Goal: Information Seeking & Learning: Learn about a topic

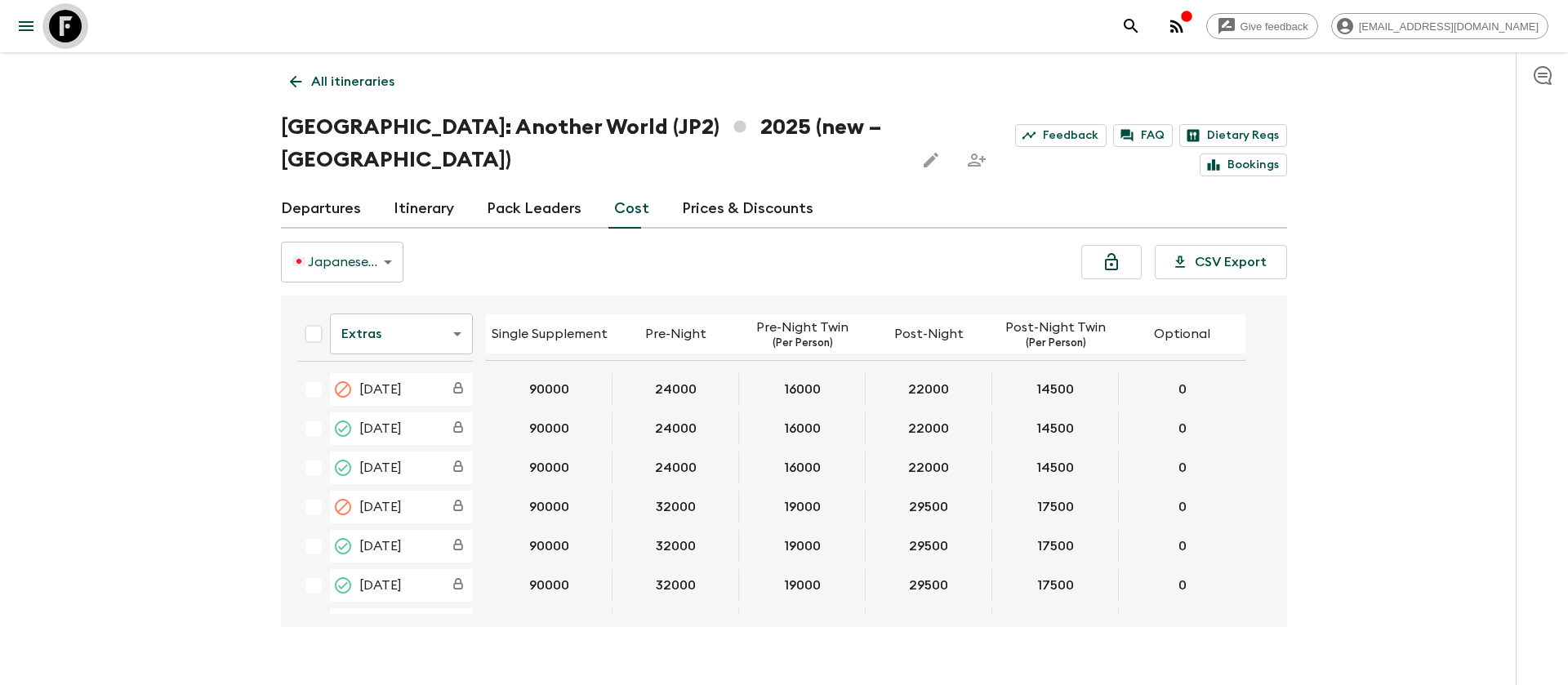
click at [69, 17] on icon at bounding box center [65, 25] width 32 height 32
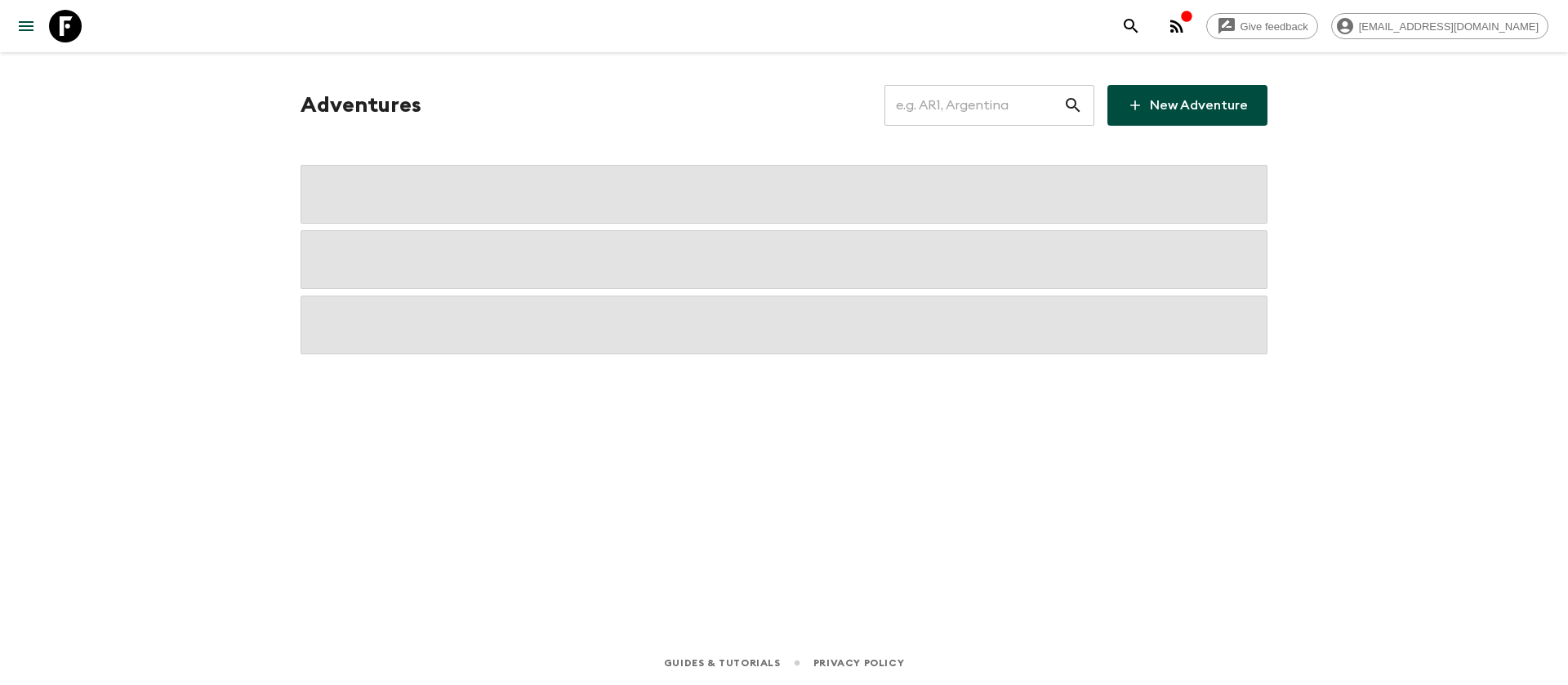
click at [1011, 114] on input "text" at bounding box center [974, 105] width 179 height 45
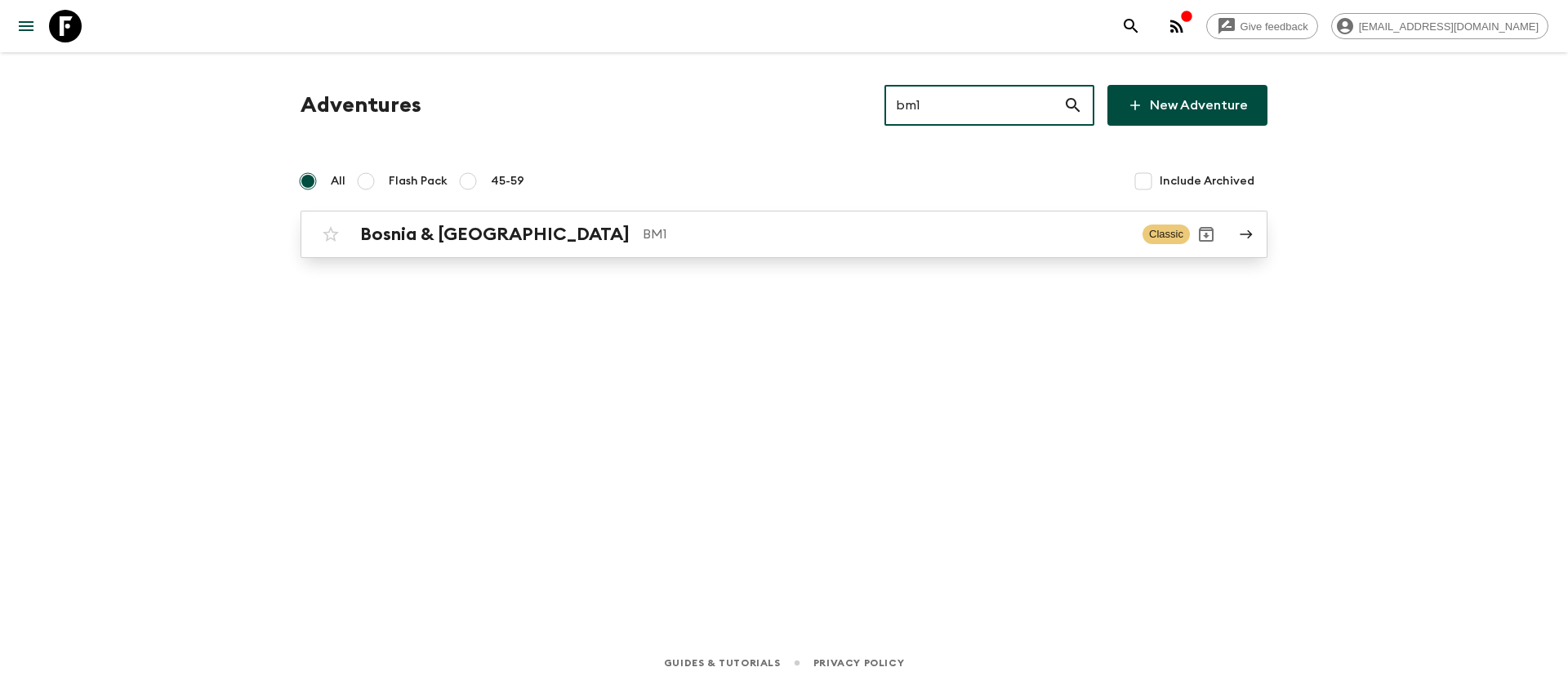
type input "bm1"
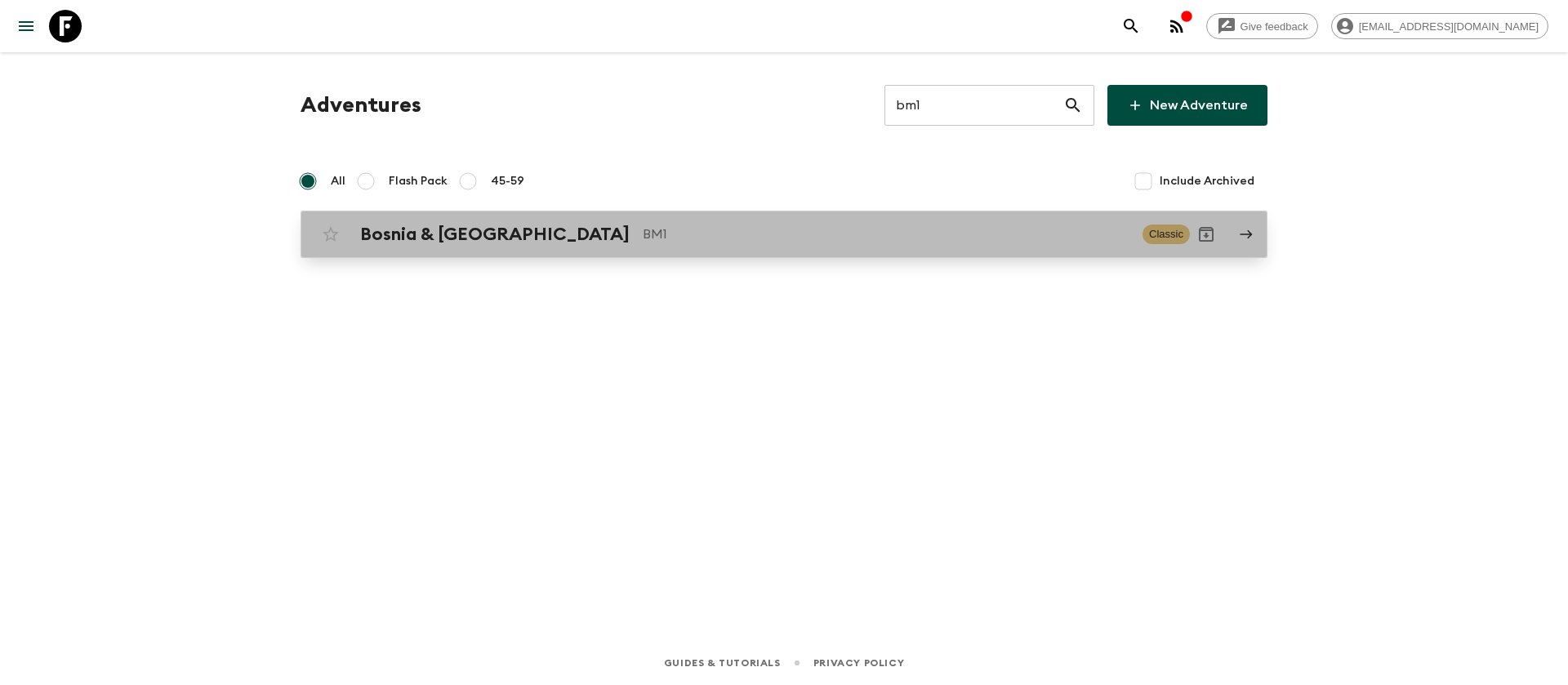
click at [598, 246] on div "Bosnia & Montenegro BM1 Classic" at bounding box center [753, 233] width 876 height 32
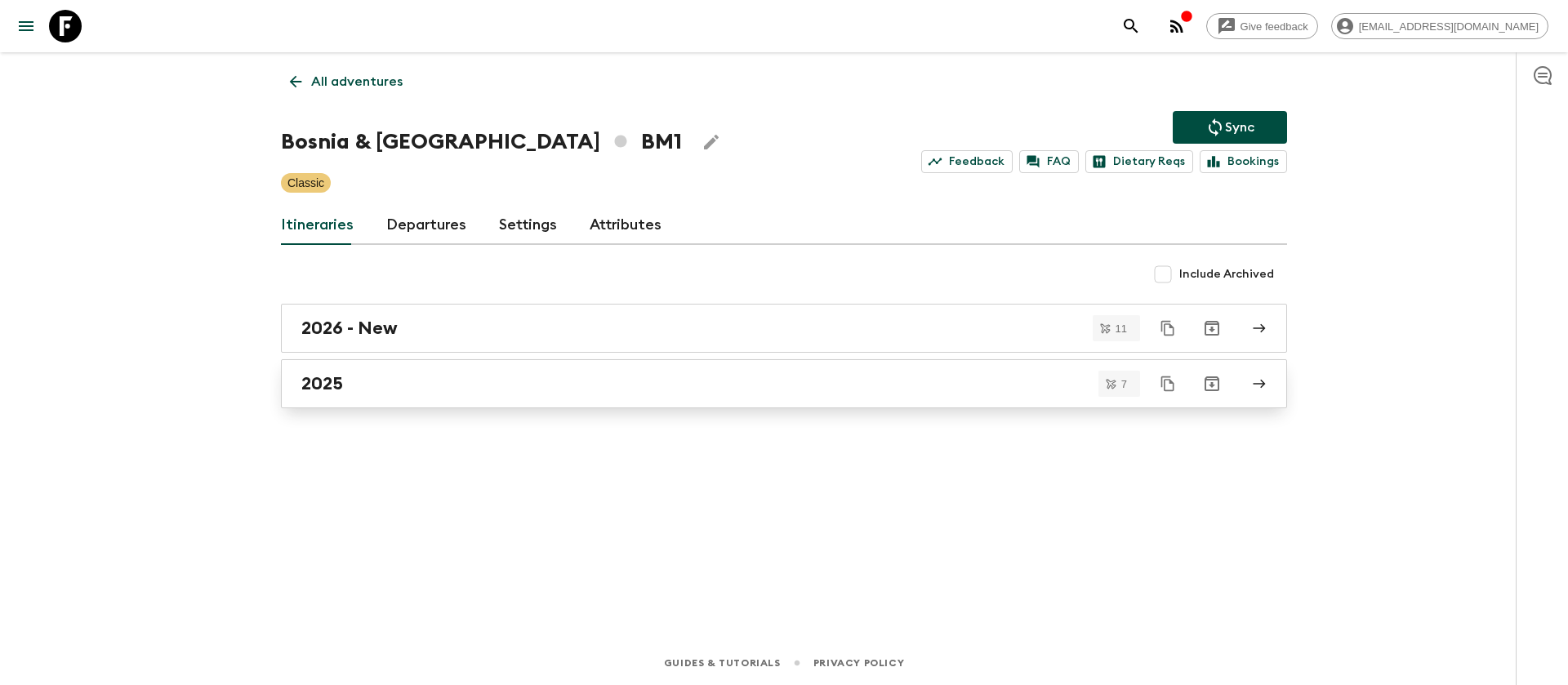
click at [337, 391] on h2 "2025" at bounding box center [323, 384] width 42 height 21
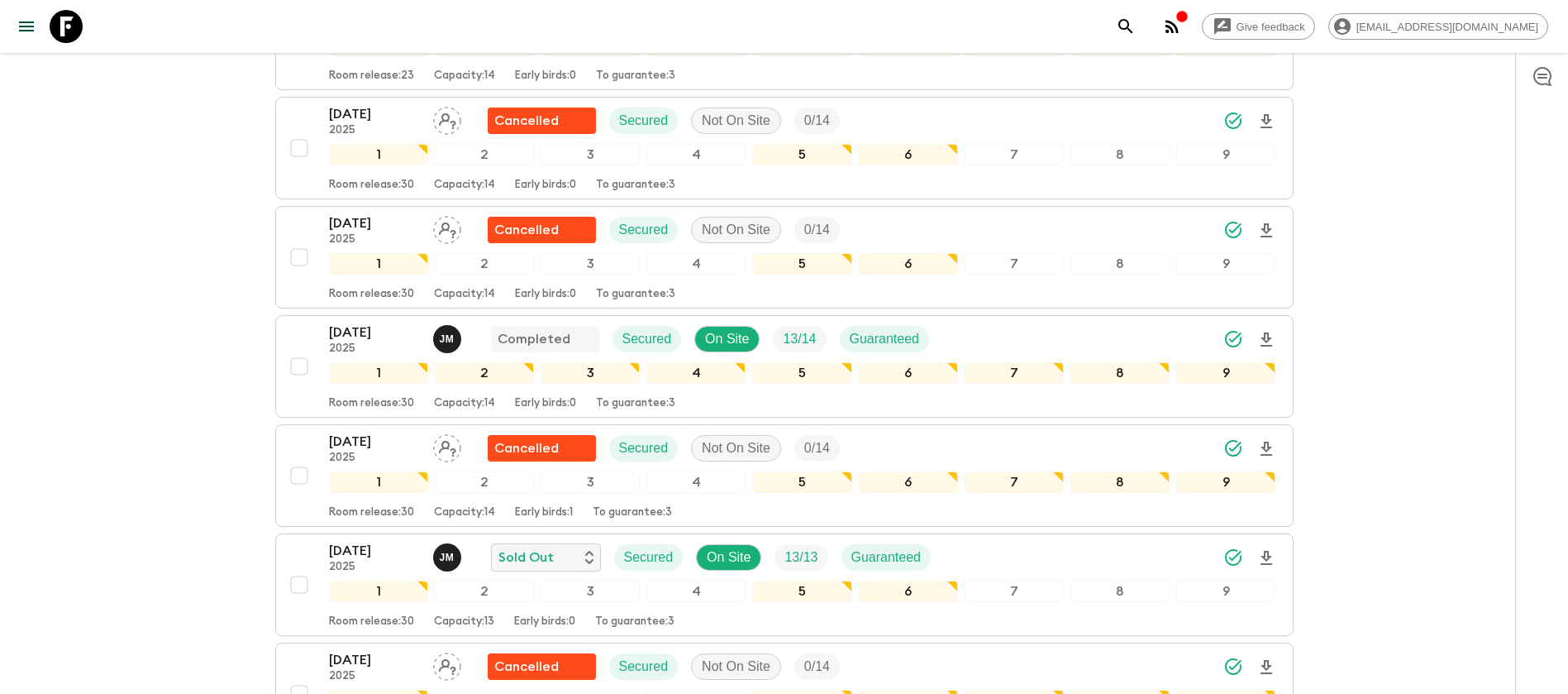
scroll to position [372, 0]
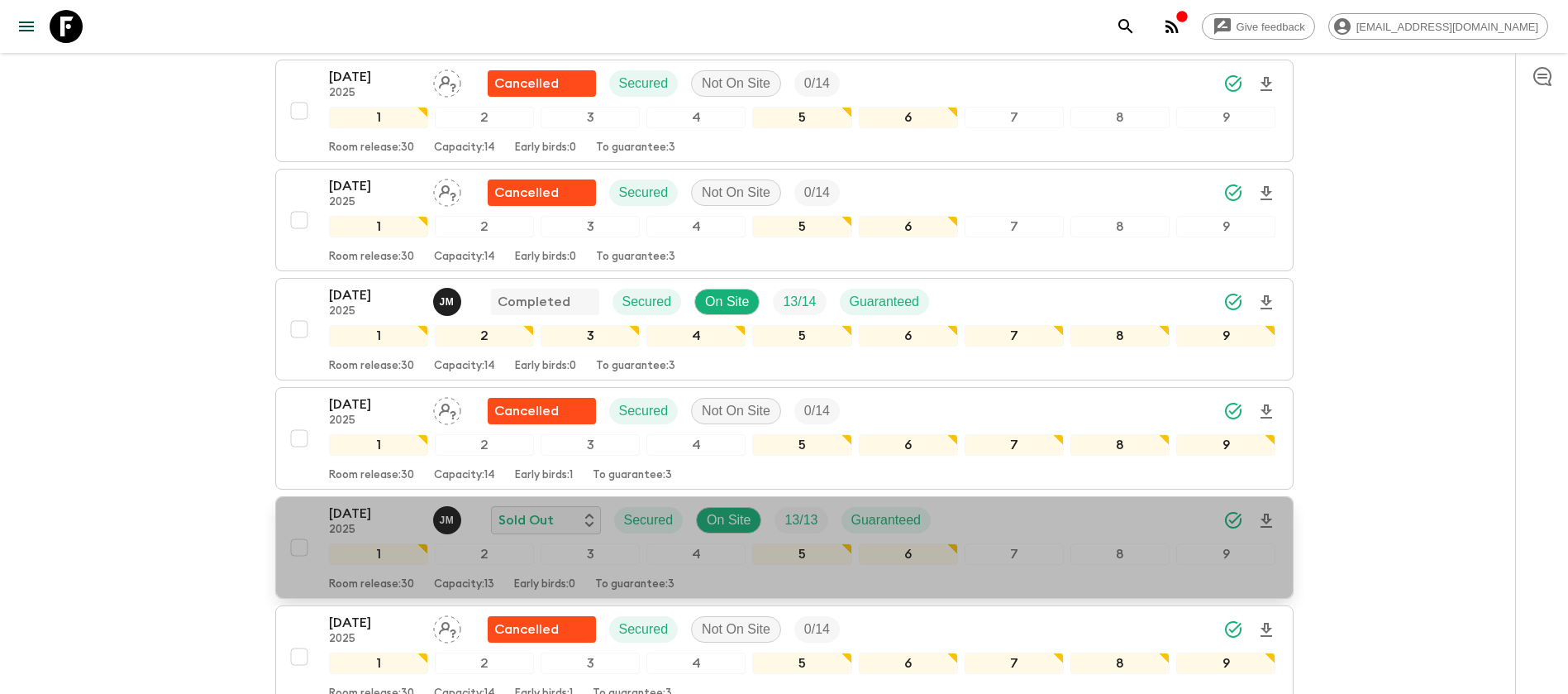
click at [372, 514] on p "[DATE]" at bounding box center [374, 513] width 91 height 19
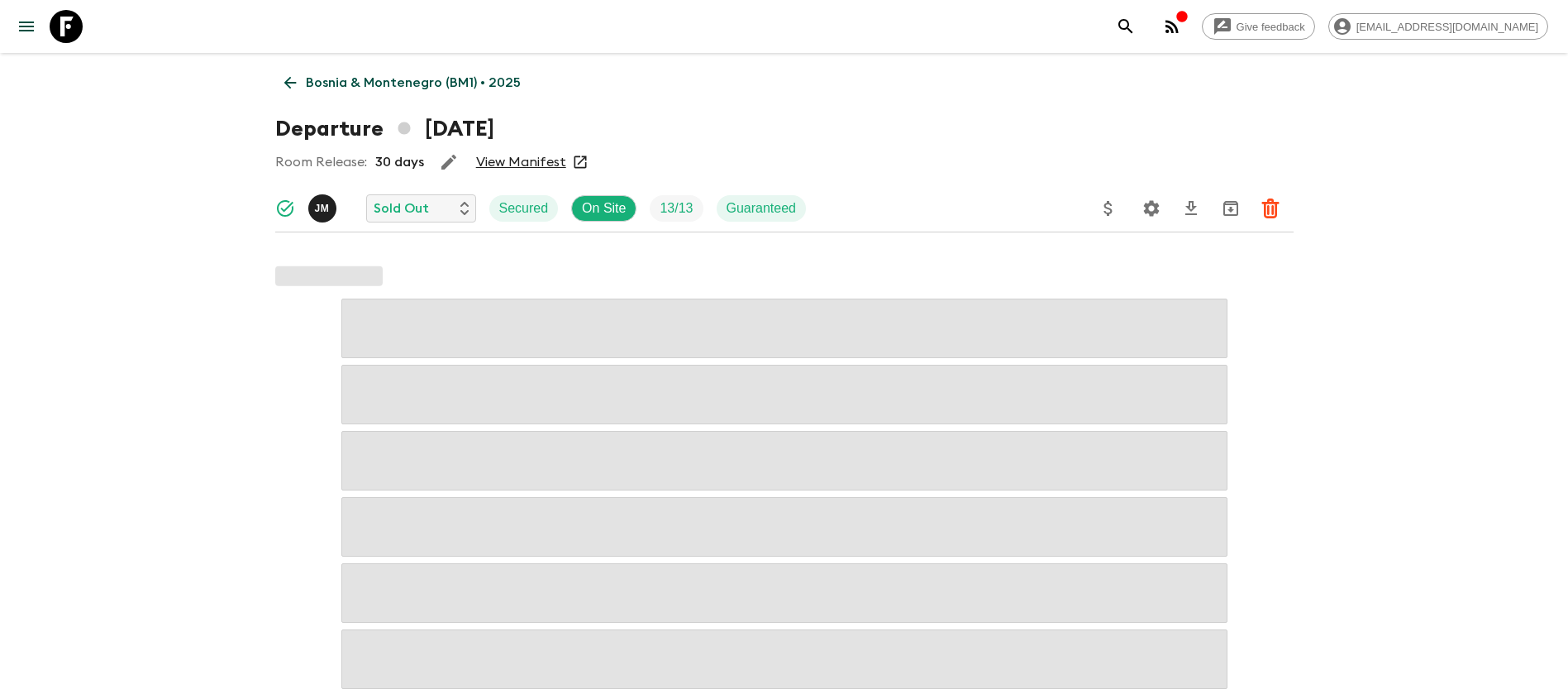
click at [550, 165] on link "View Manifest" at bounding box center [521, 162] width 90 height 17
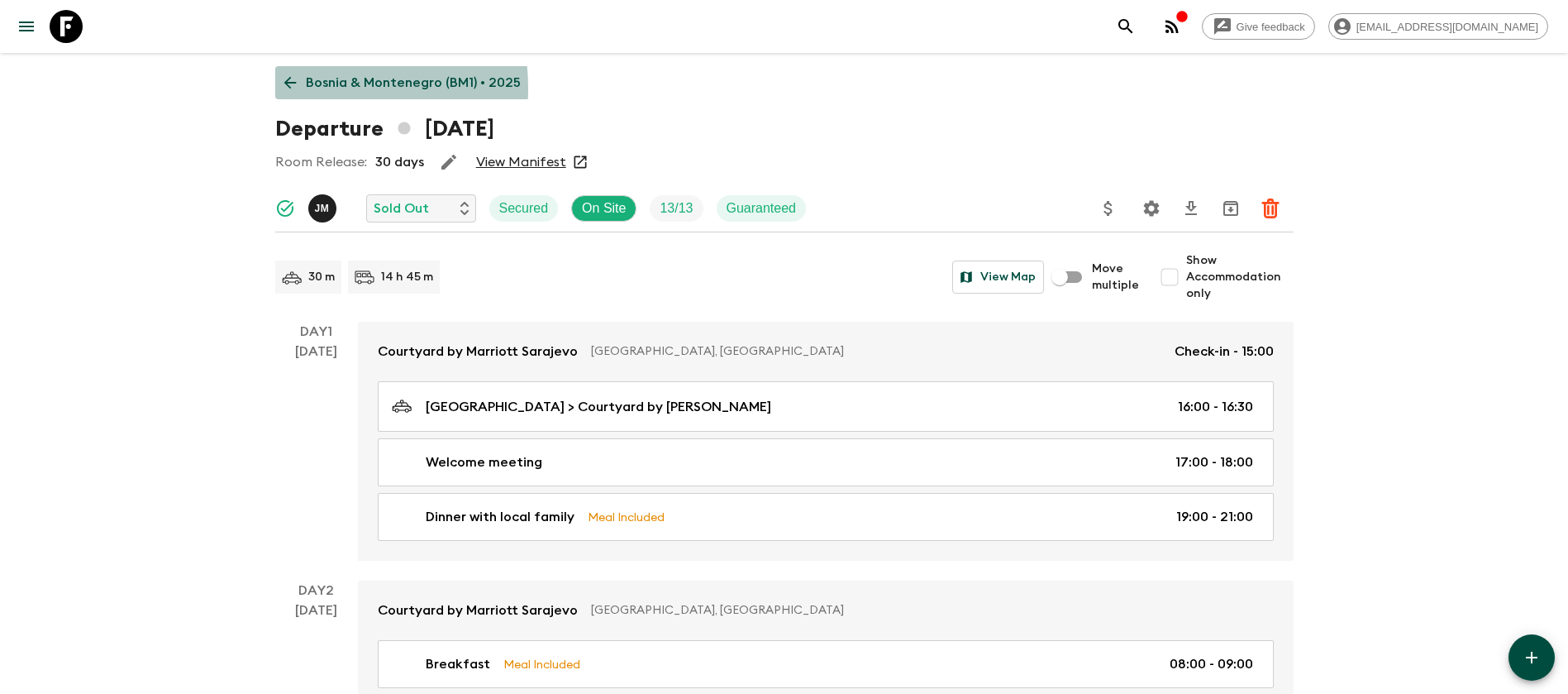
click at [288, 89] on icon at bounding box center [290, 82] width 19 height 19
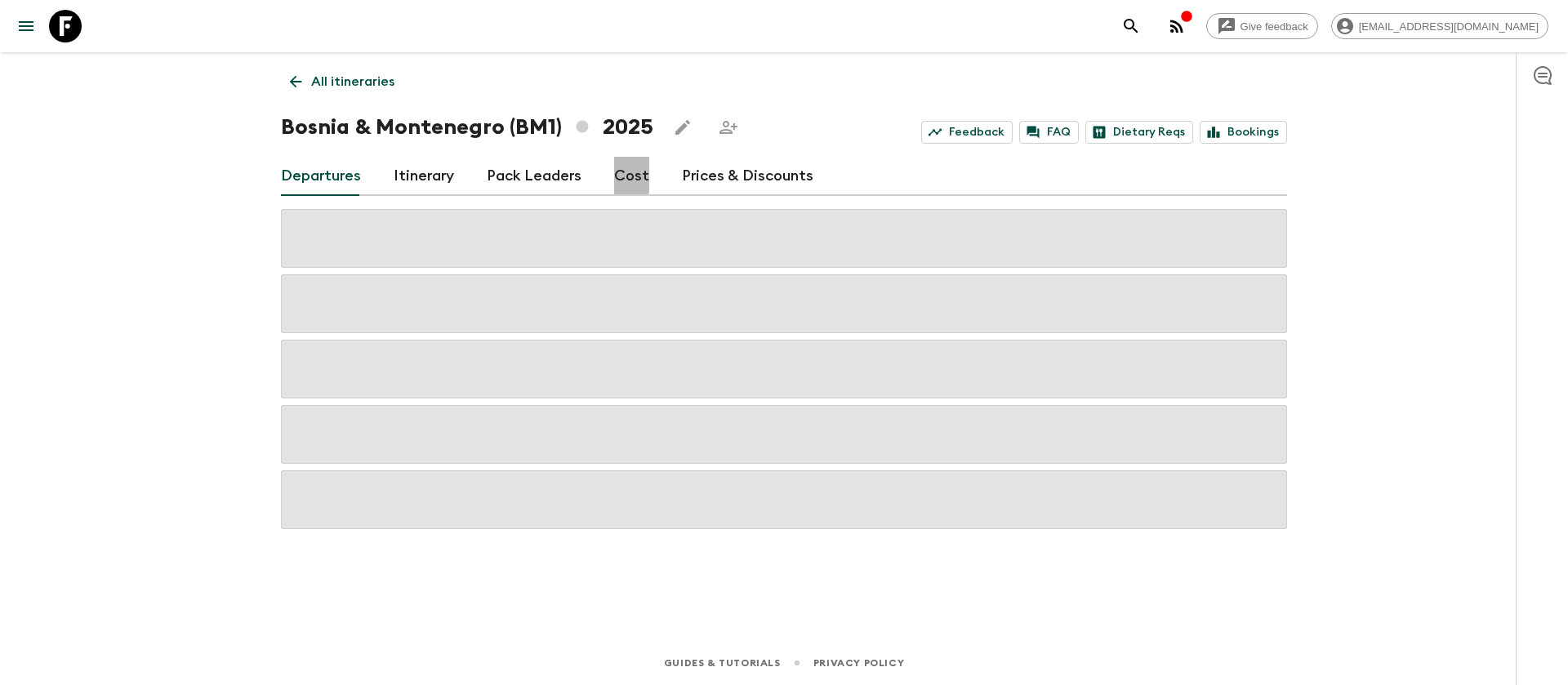
click at [619, 174] on link "Cost" at bounding box center [632, 176] width 35 height 39
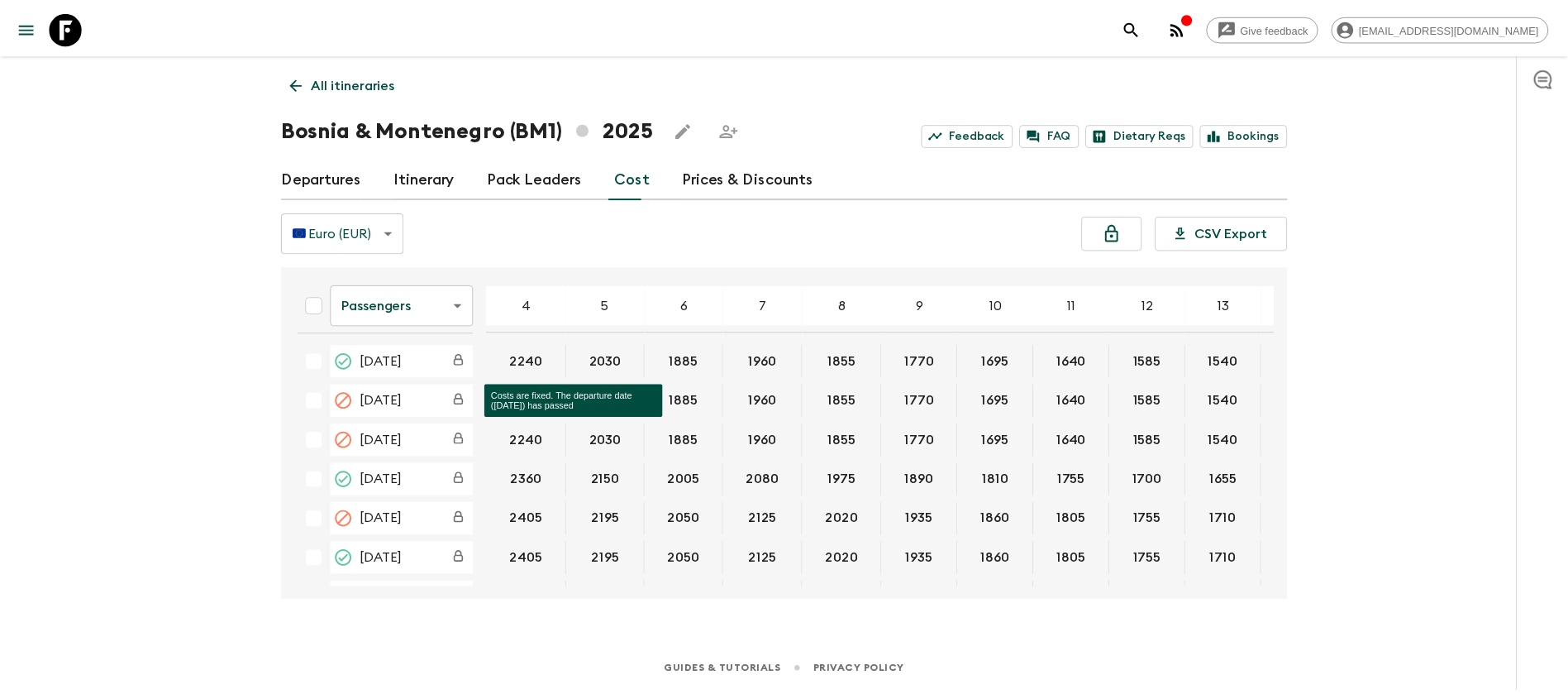
scroll to position [239, 0]
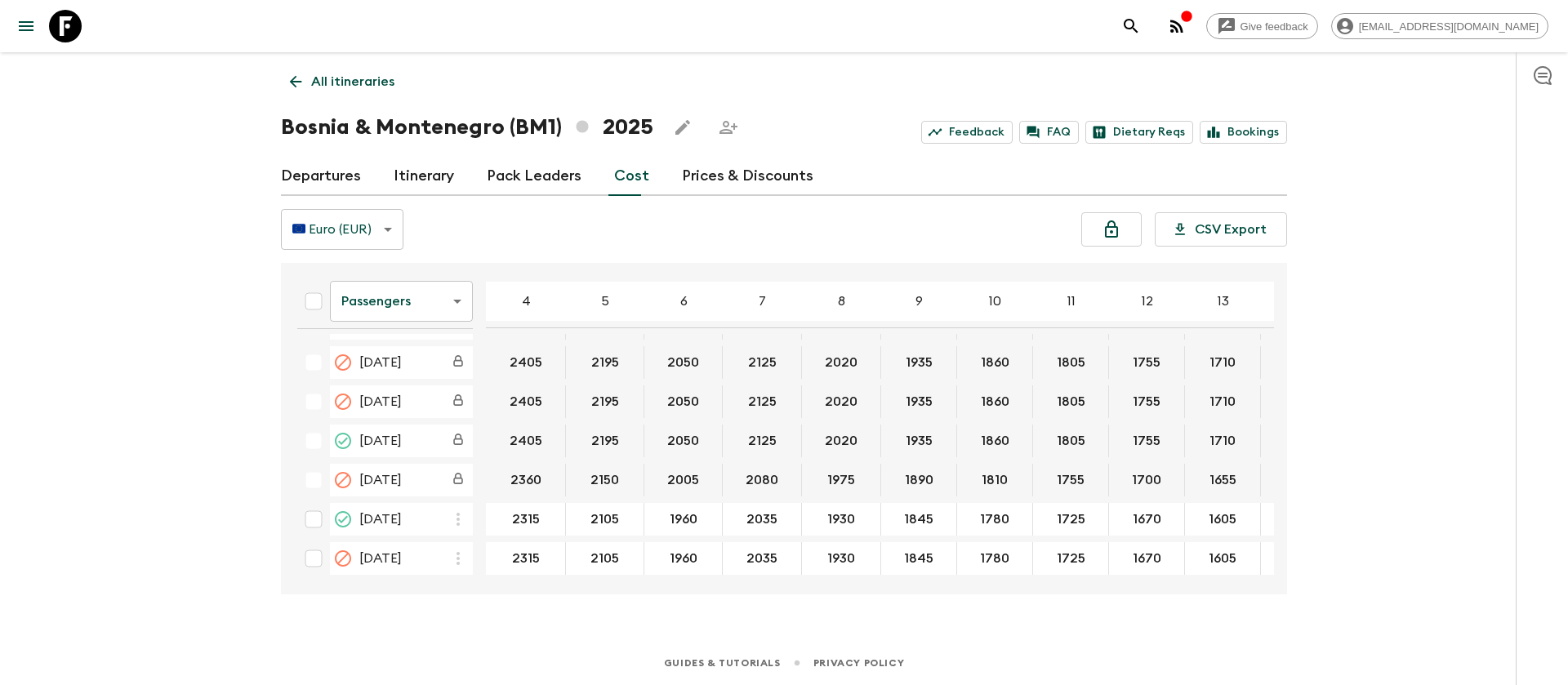
click at [76, 22] on icon at bounding box center [65, 25] width 32 height 32
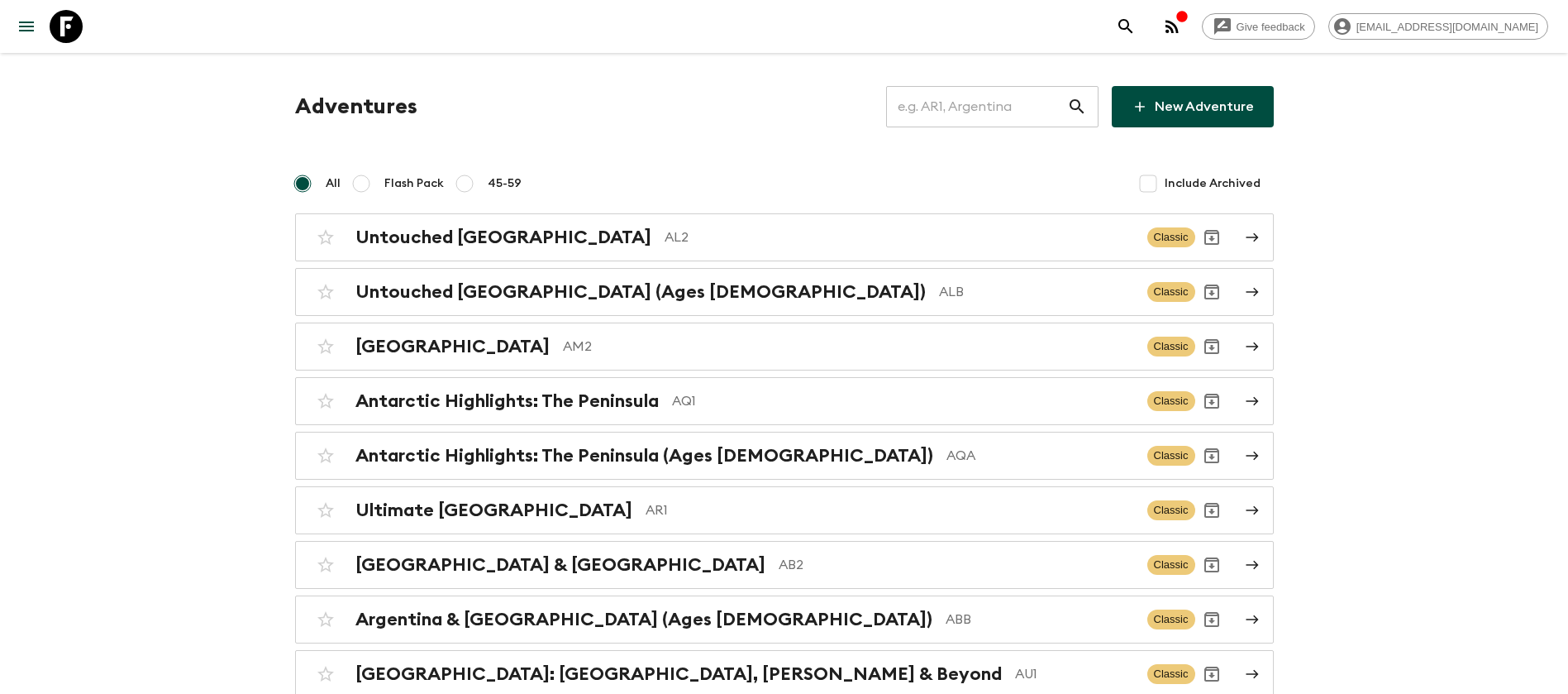
click at [969, 100] on input "text" at bounding box center [977, 106] width 181 height 46
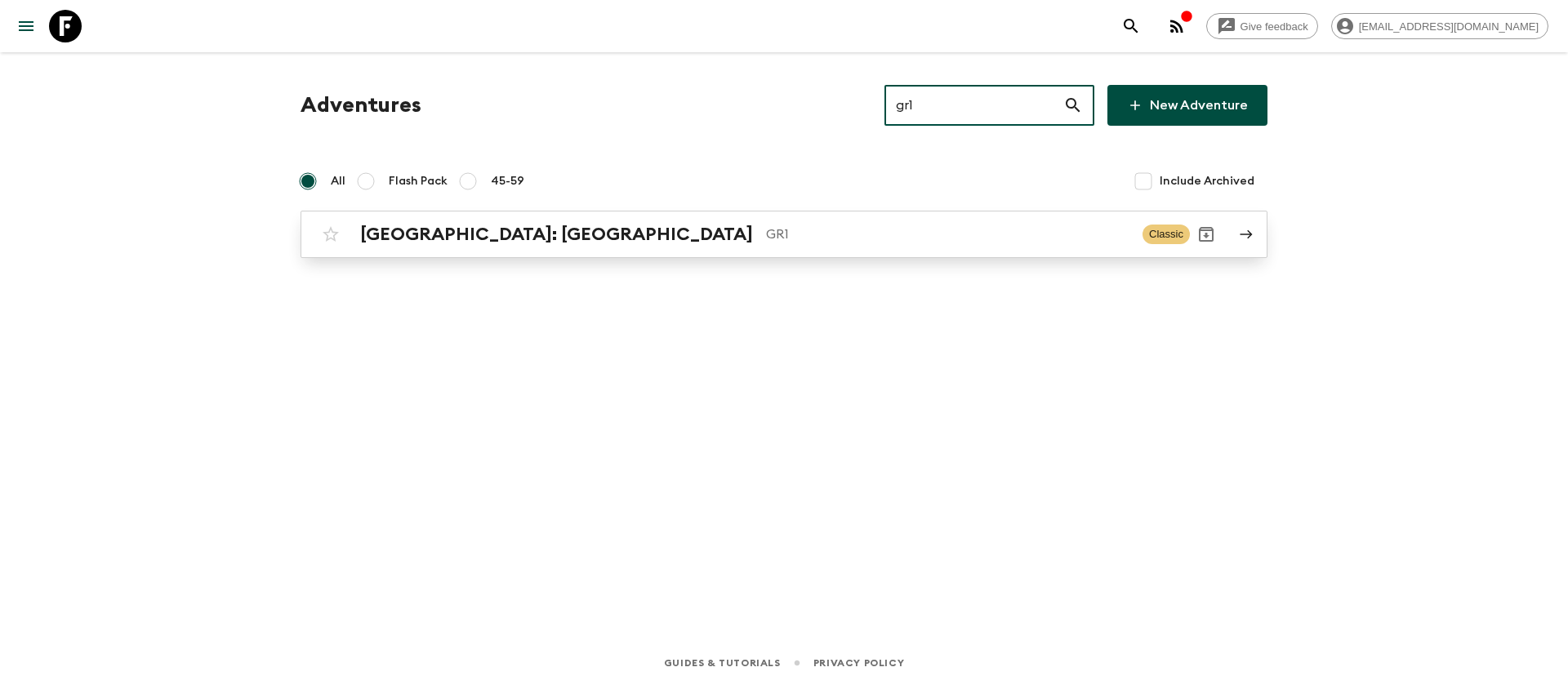
type input "gr1"
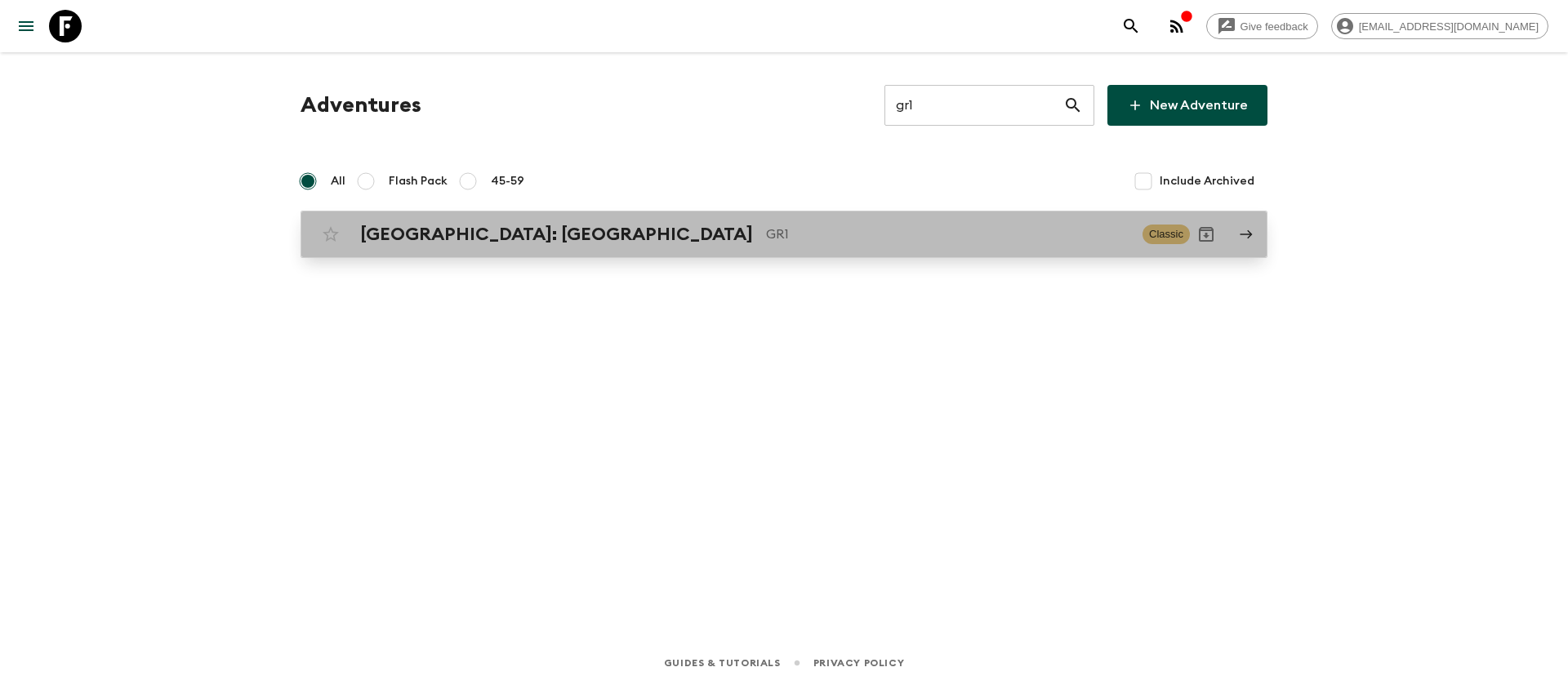
click at [471, 230] on h2 "[GEOGRAPHIC_DATA]: [GEOGRAPHIC_DATA]" at bounding box center [556, 234] width 392 height 21
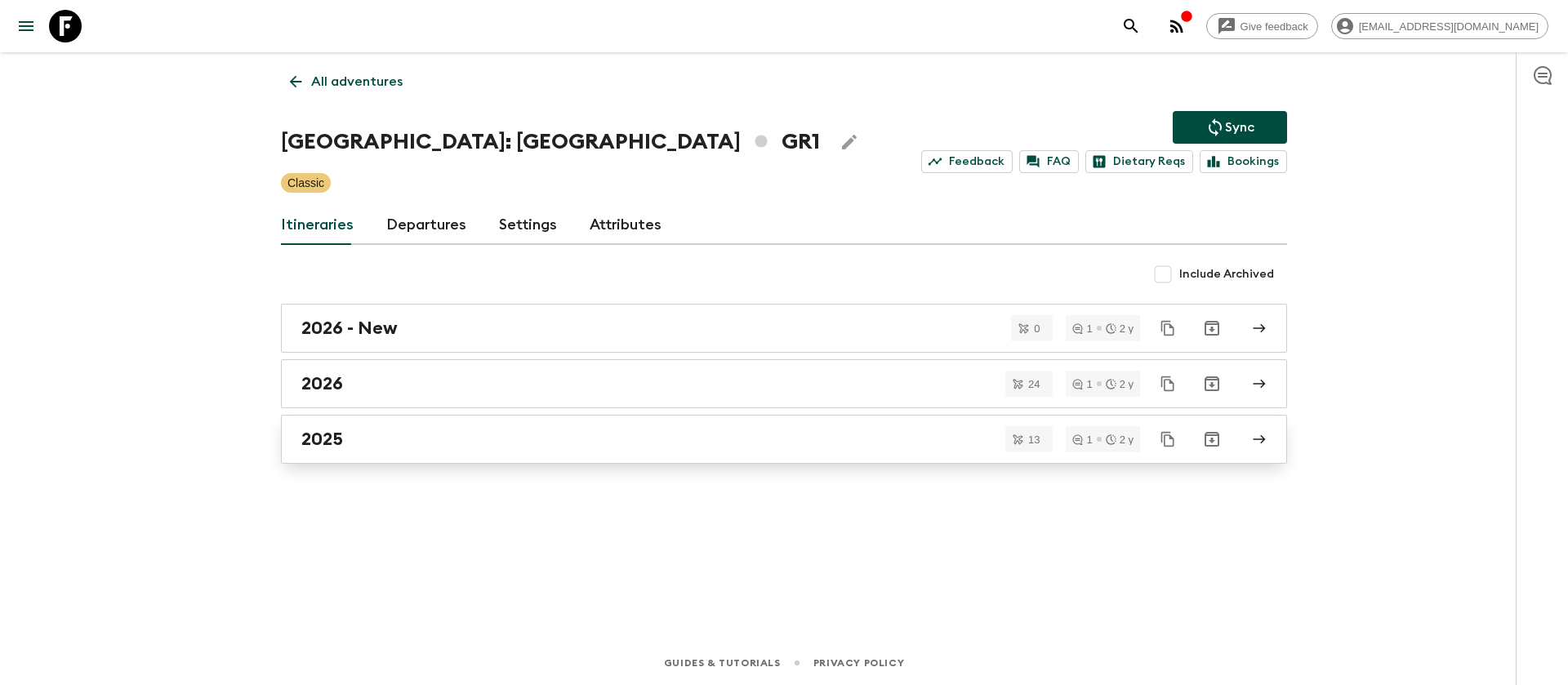
click at [309, 440] on h2 "2025" at bounding box center [323, 439] width 42 height 21
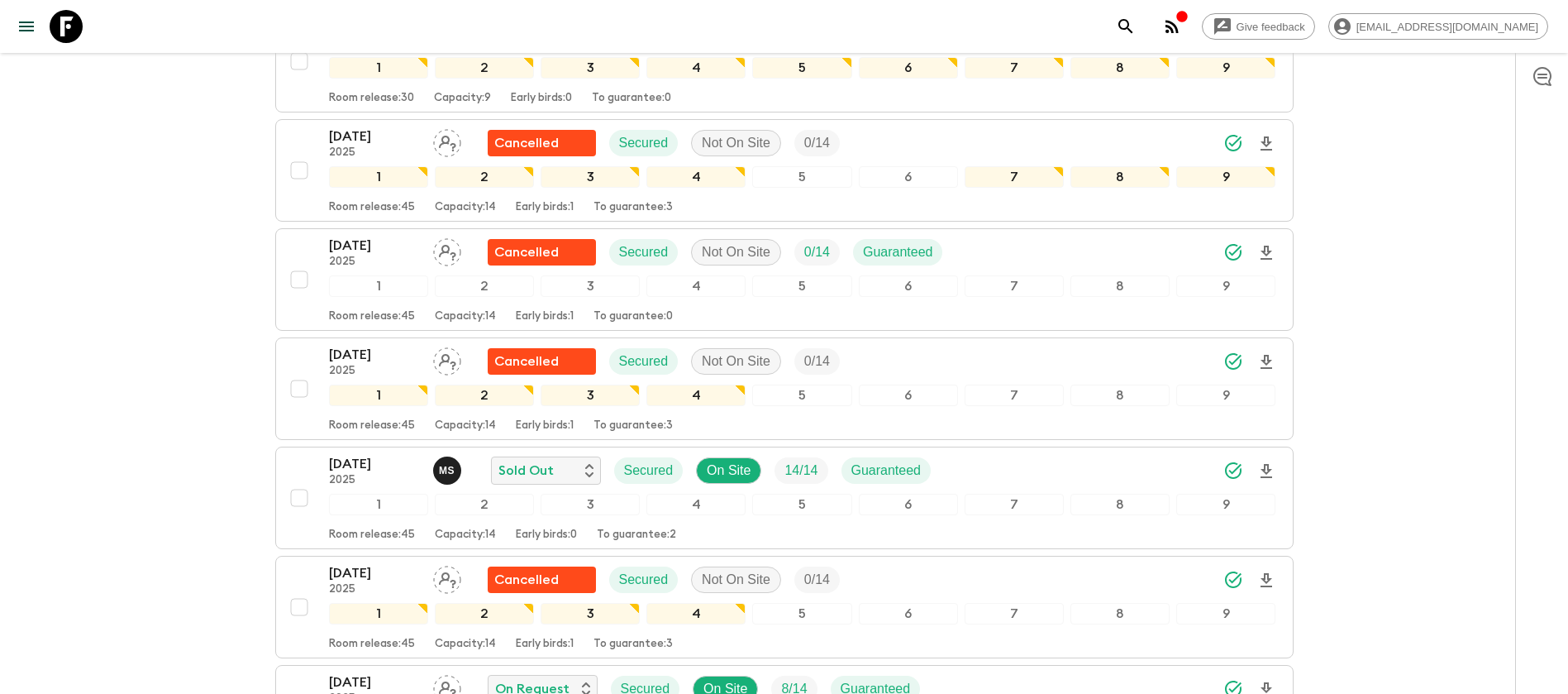
scroll to position [621, 0]
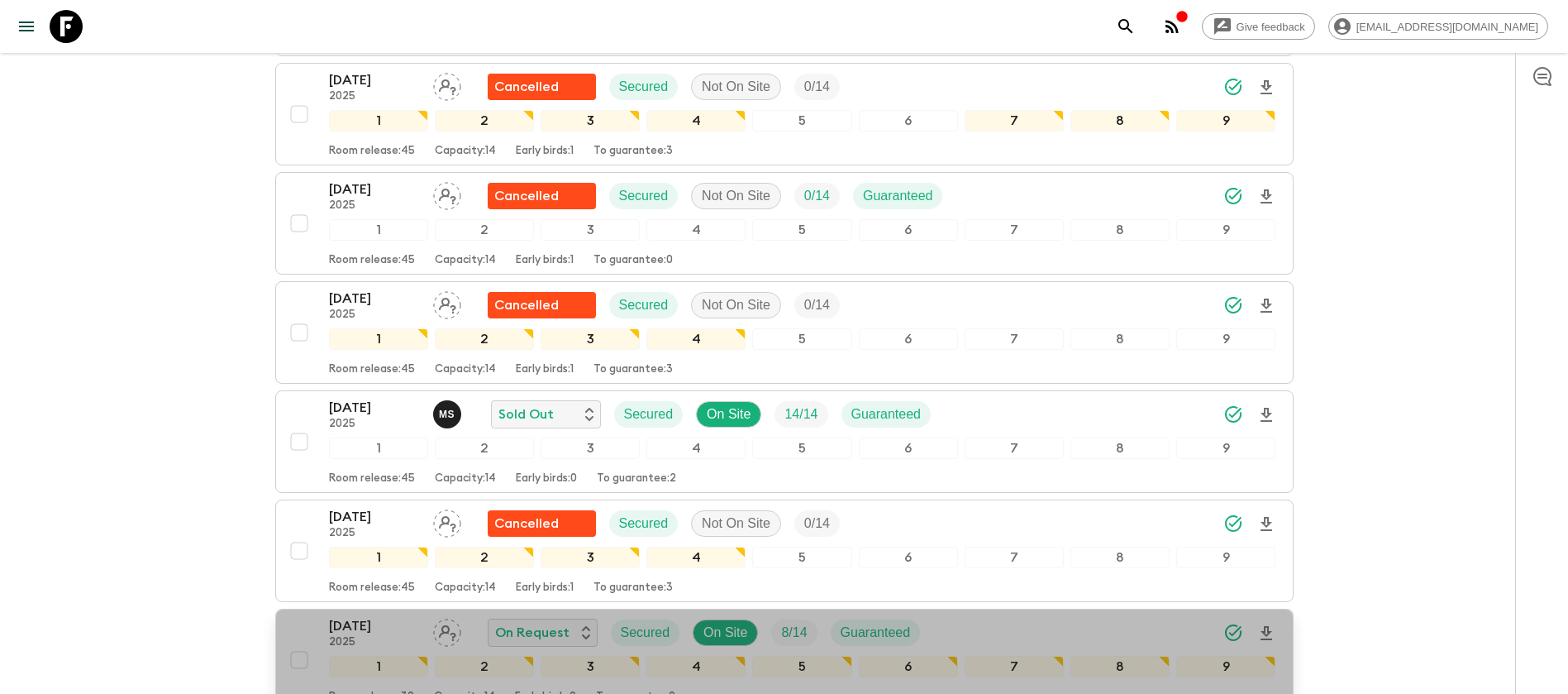
click at [389, 616] on p "[DATE]" at bounding box center [374, 626] width 91 height 19
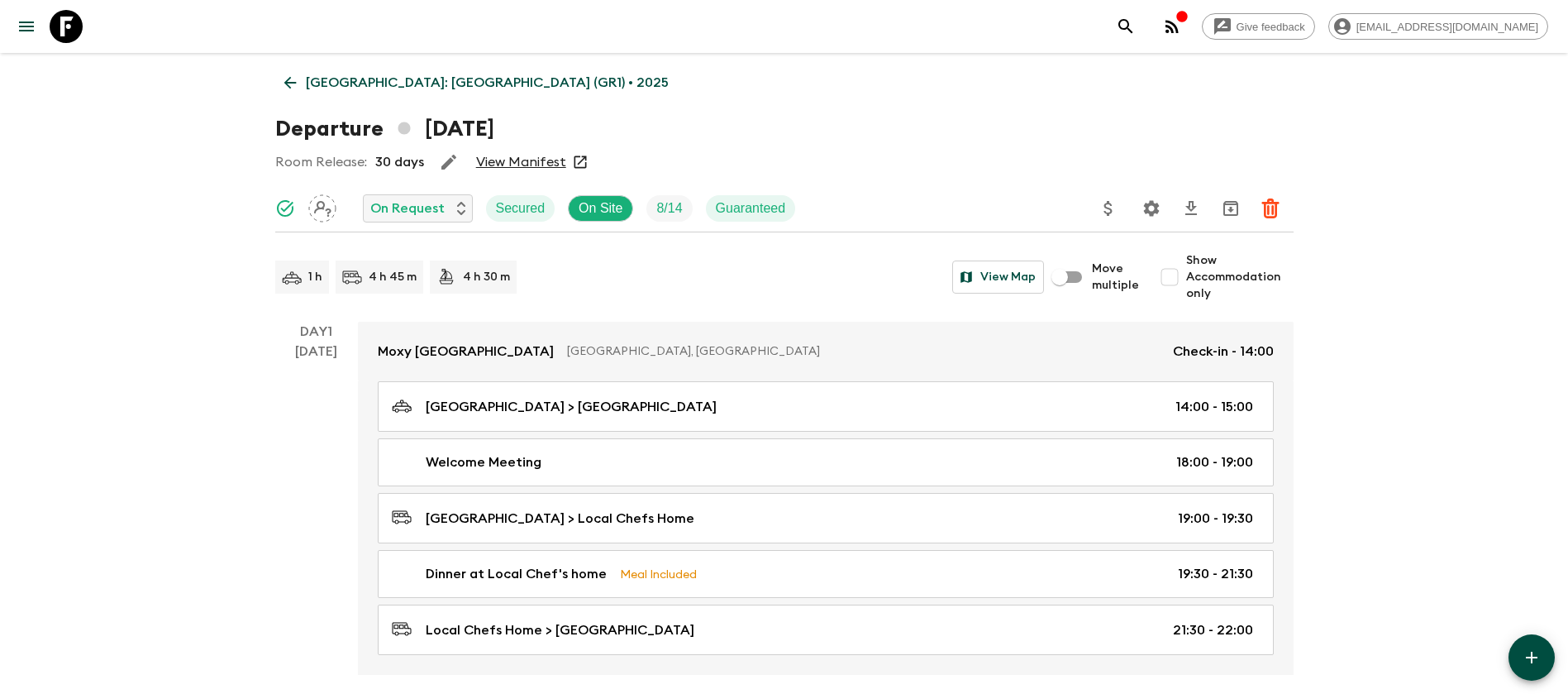
click at [518, 167] on link "View Manifest" at bounding box center [521, 162] width 90 height 17
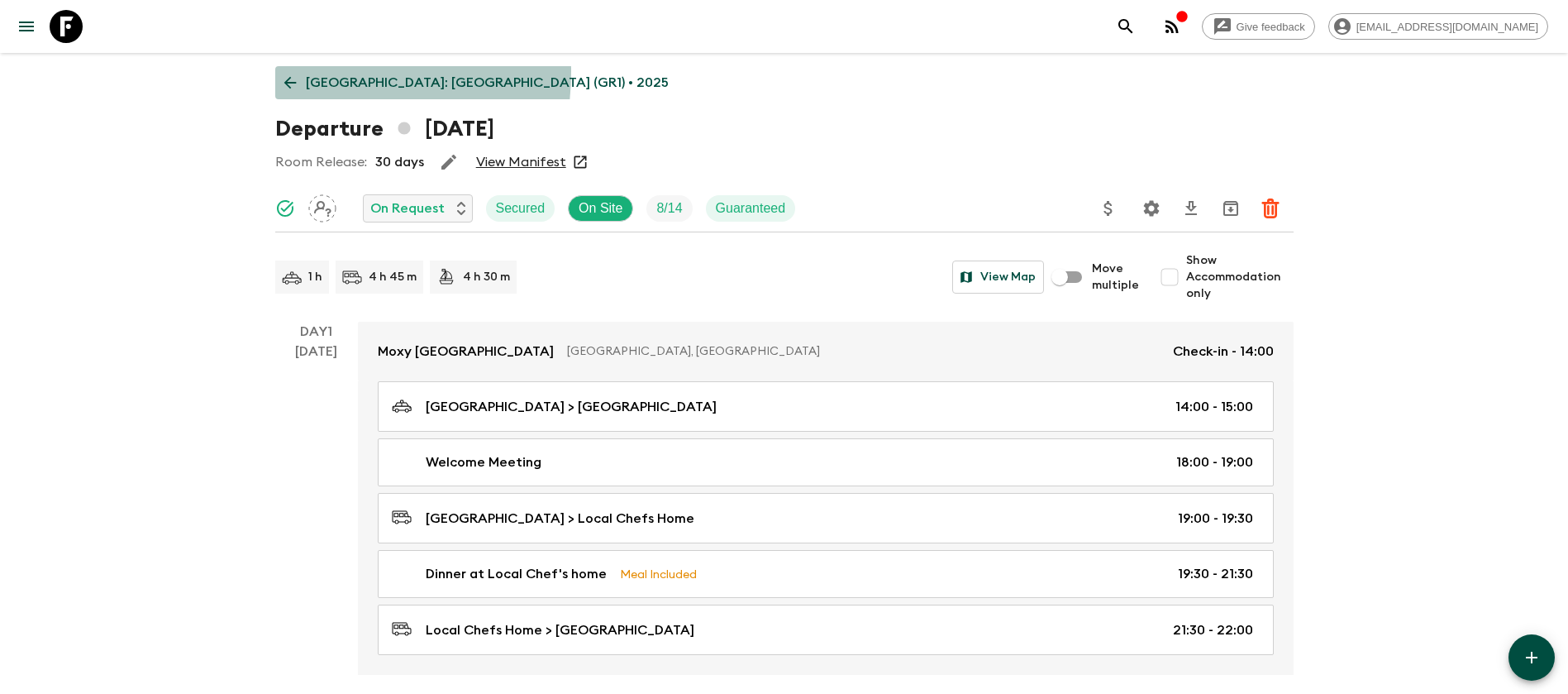
click at [291, 71] on link "[GEOGRAPHIC_DATA]: [GEOGRAPHIC_DATA] (GR1) • 2025" at bounding box center [476, 82] width 403 height 33
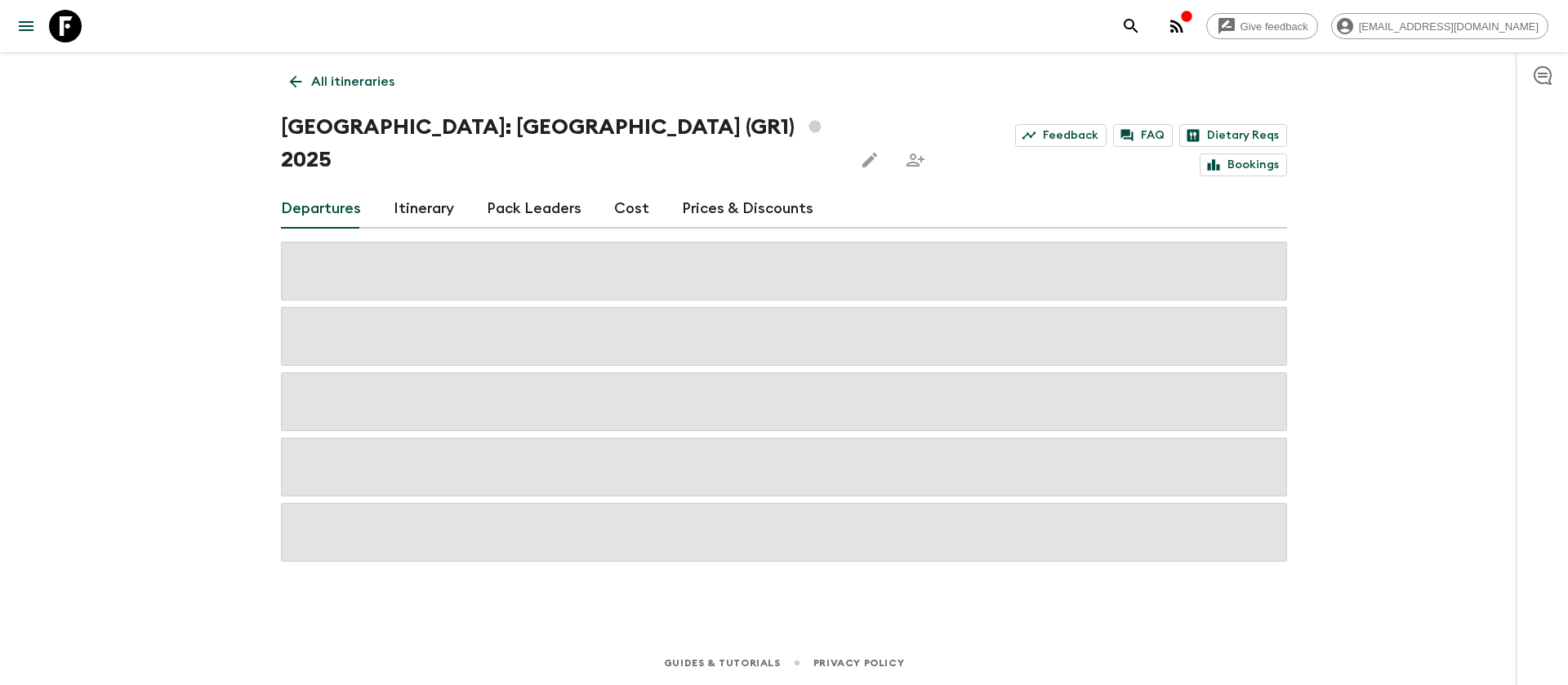
click at [631, 190] on link "Cost" at bounding box center [632, 209] width 35 height 39
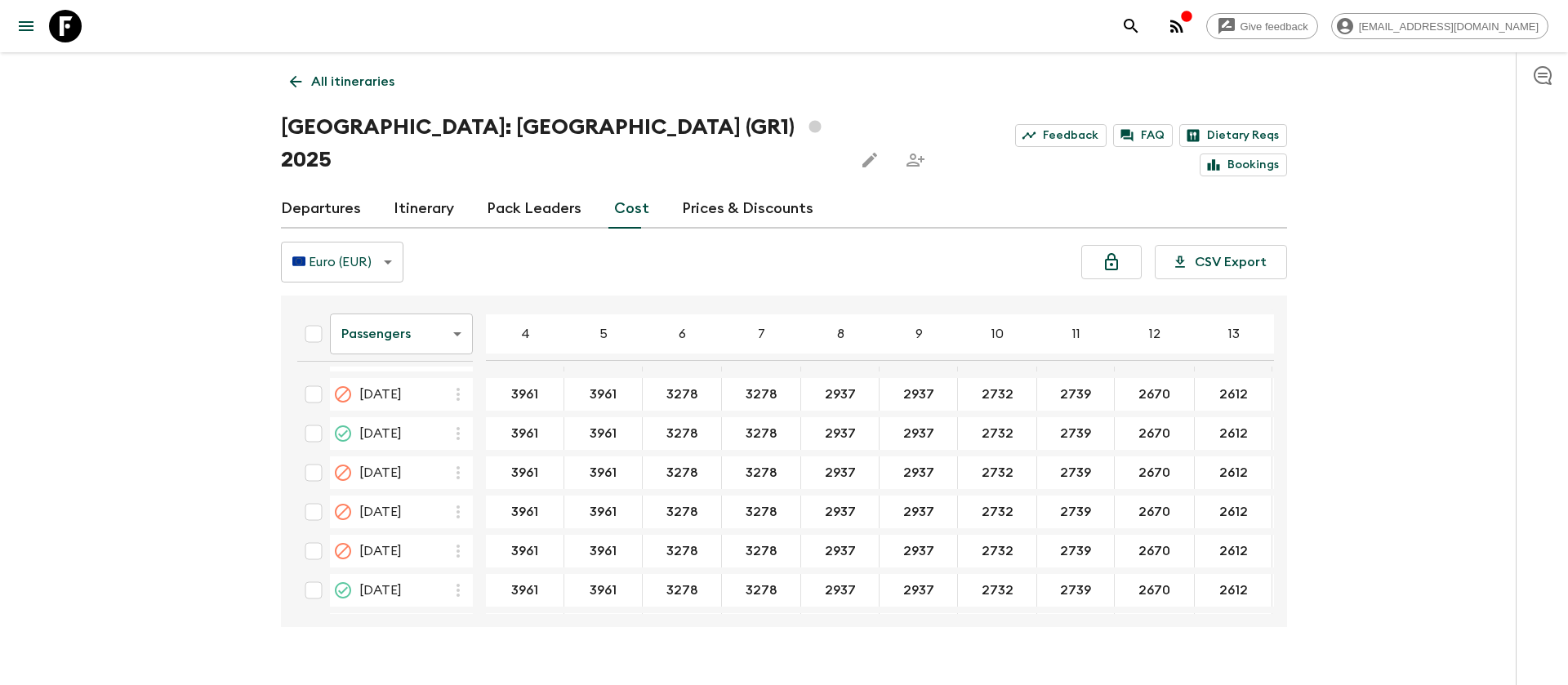
scroll to position [979, 0]
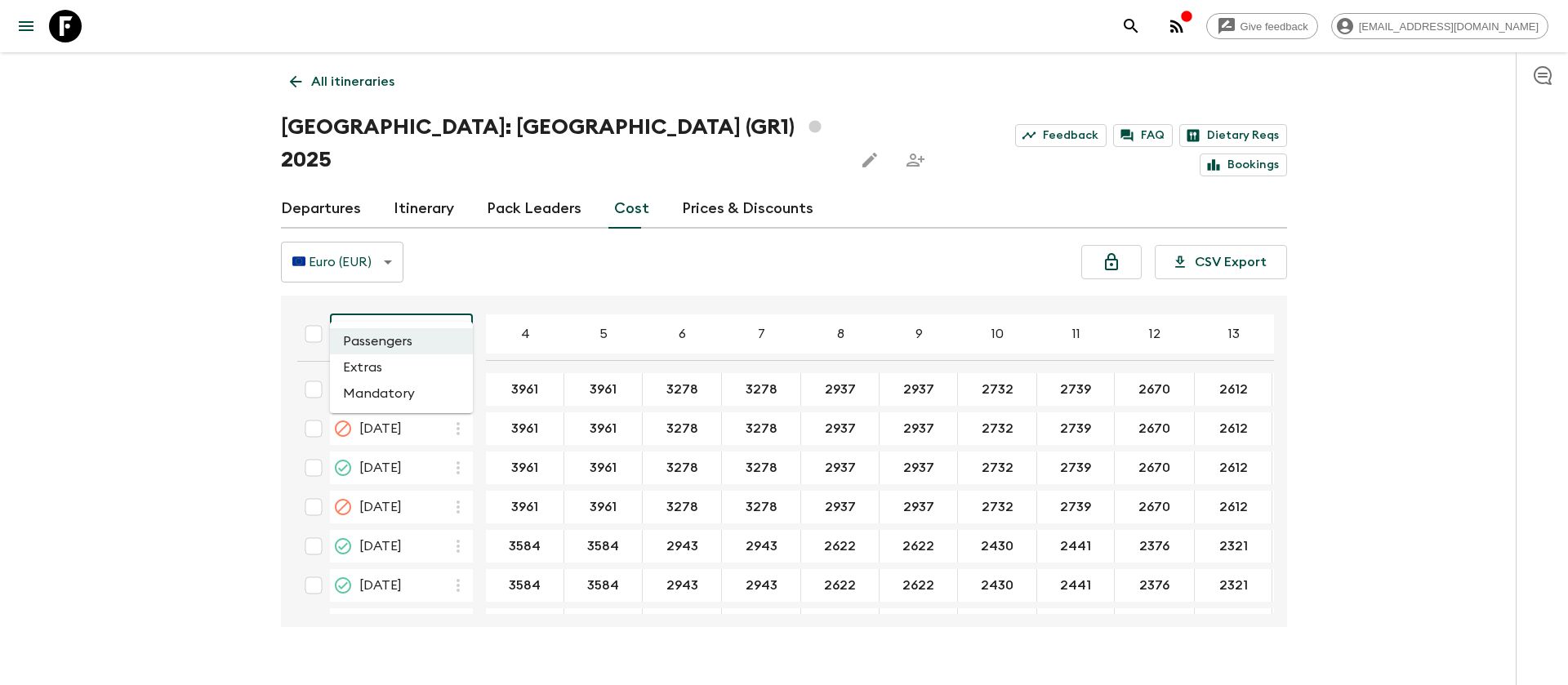
click at [421, 290] on body "Give feedback [EMAIL_ADDRESS][DOMAIN_NAME] All itineraries [GEOGRAPHIC_DATA]: […" at bounding box center [784, 358] width 1568 height 716
click at [411, 360] on li "Extras" at bounding box center [400, 367] width 142 height 26
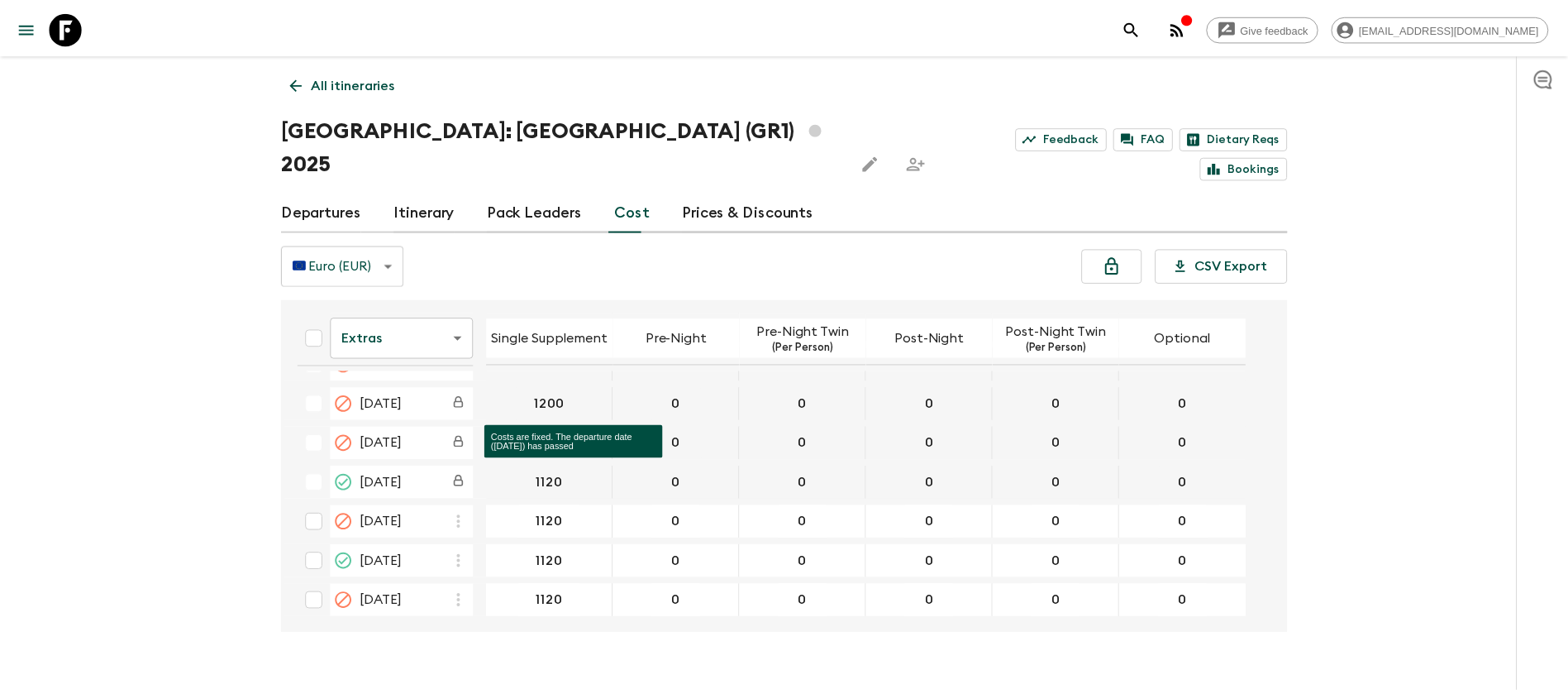
scroll to position [992, 0]
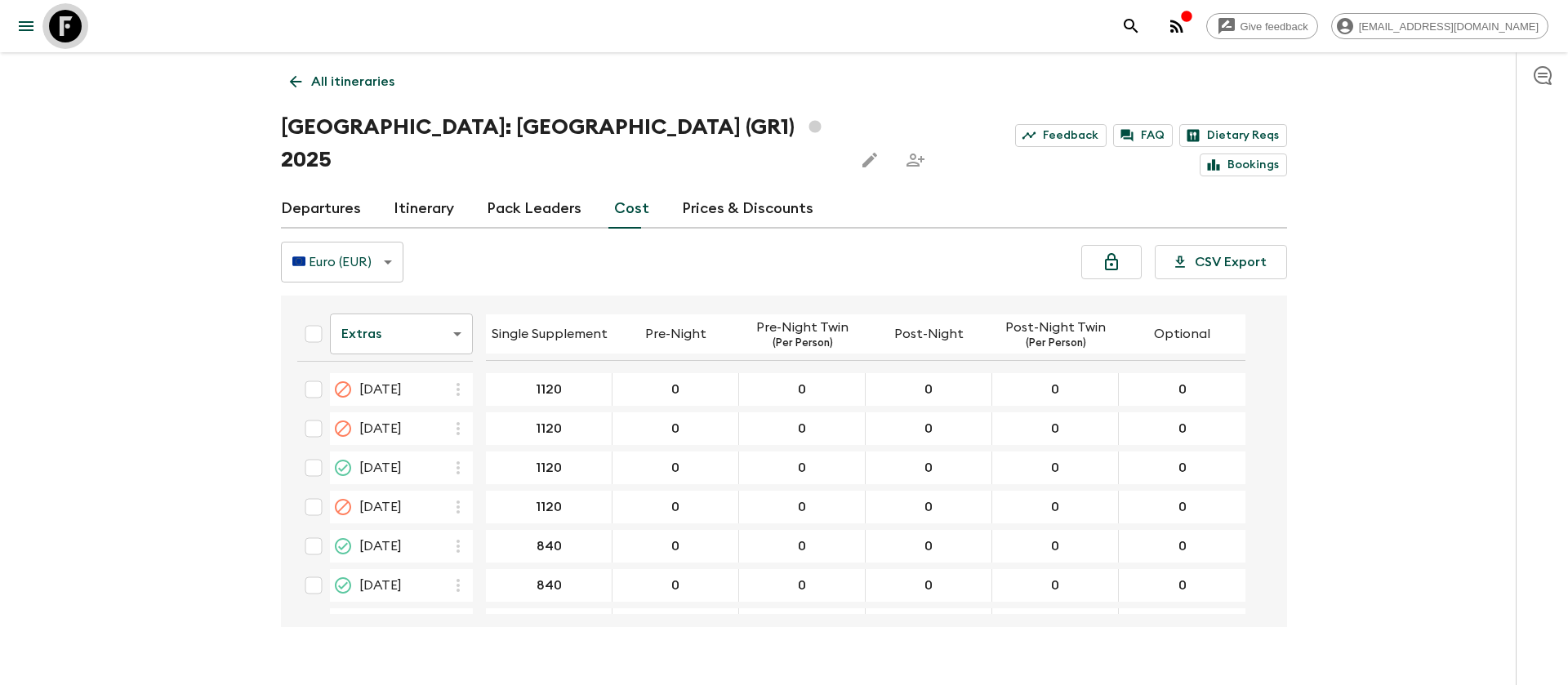
click at [61, 26] on icon at bounding box center [65, 25] width 32 height 32
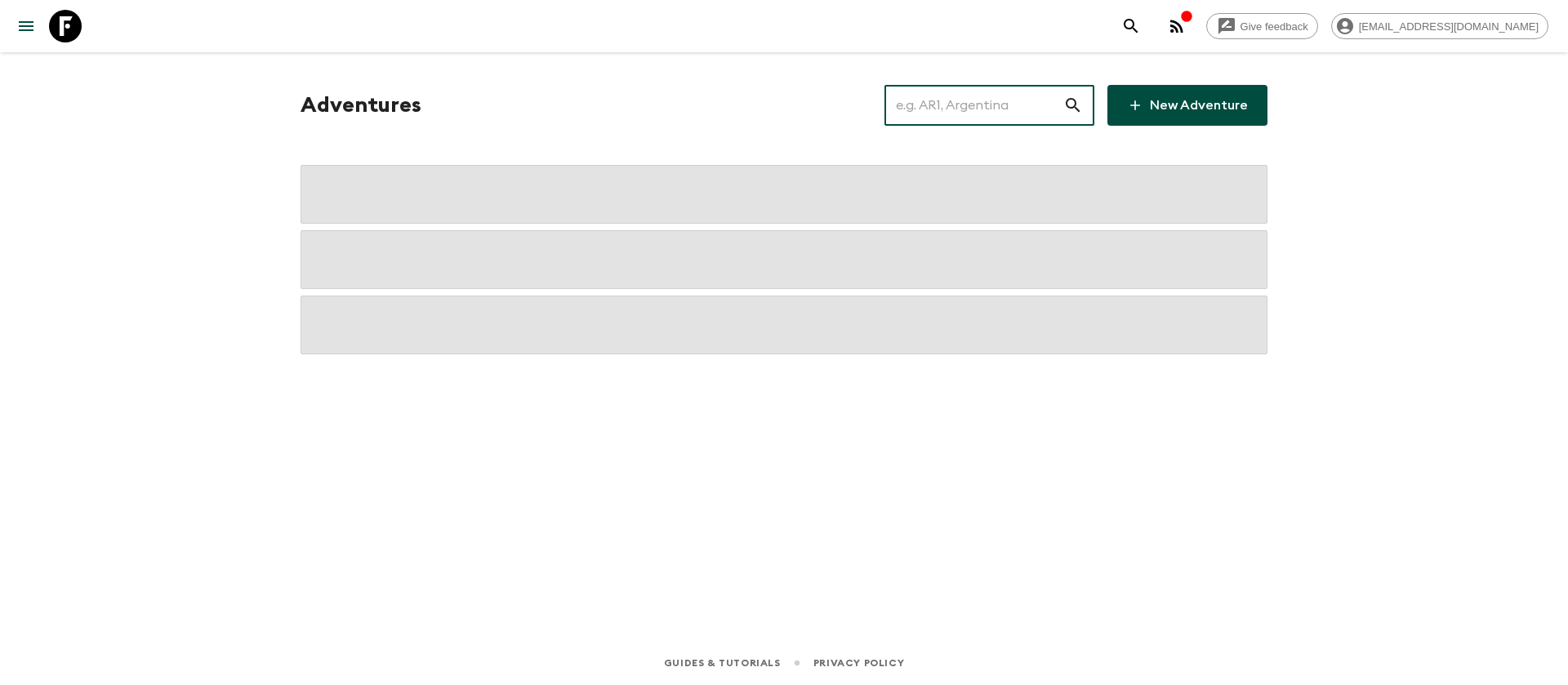
click at [1019, 118] on input "text" at bounding box center [974, 105] width 179 height 45
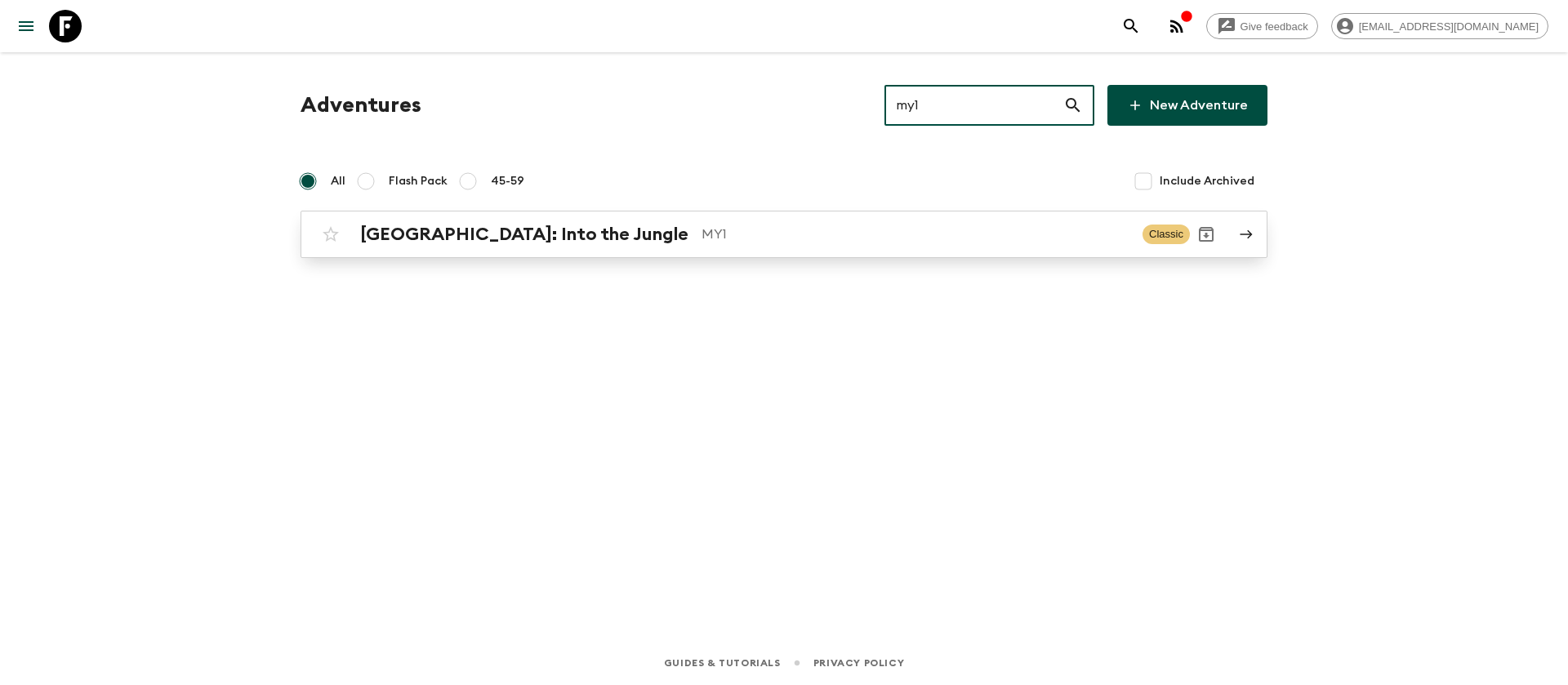
type input "my1"
click at [532, 237] on h2 "[GEOGRAPHIC_DATA]: Into the Jungle" at bounding box center [524, 234] width 329 height 21
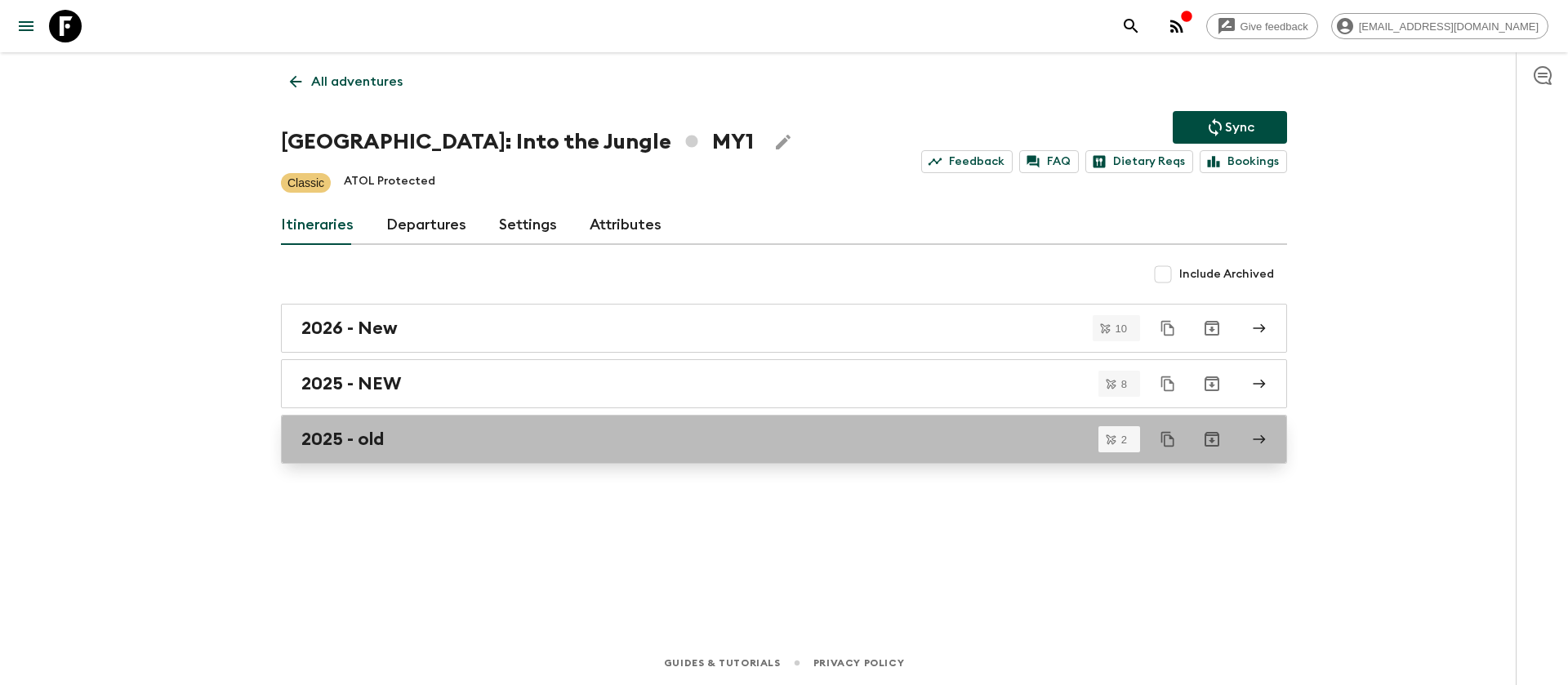
click at [323, 439] on h2 "2025 - old" at bounding box center [343, 439] width 82 height 21
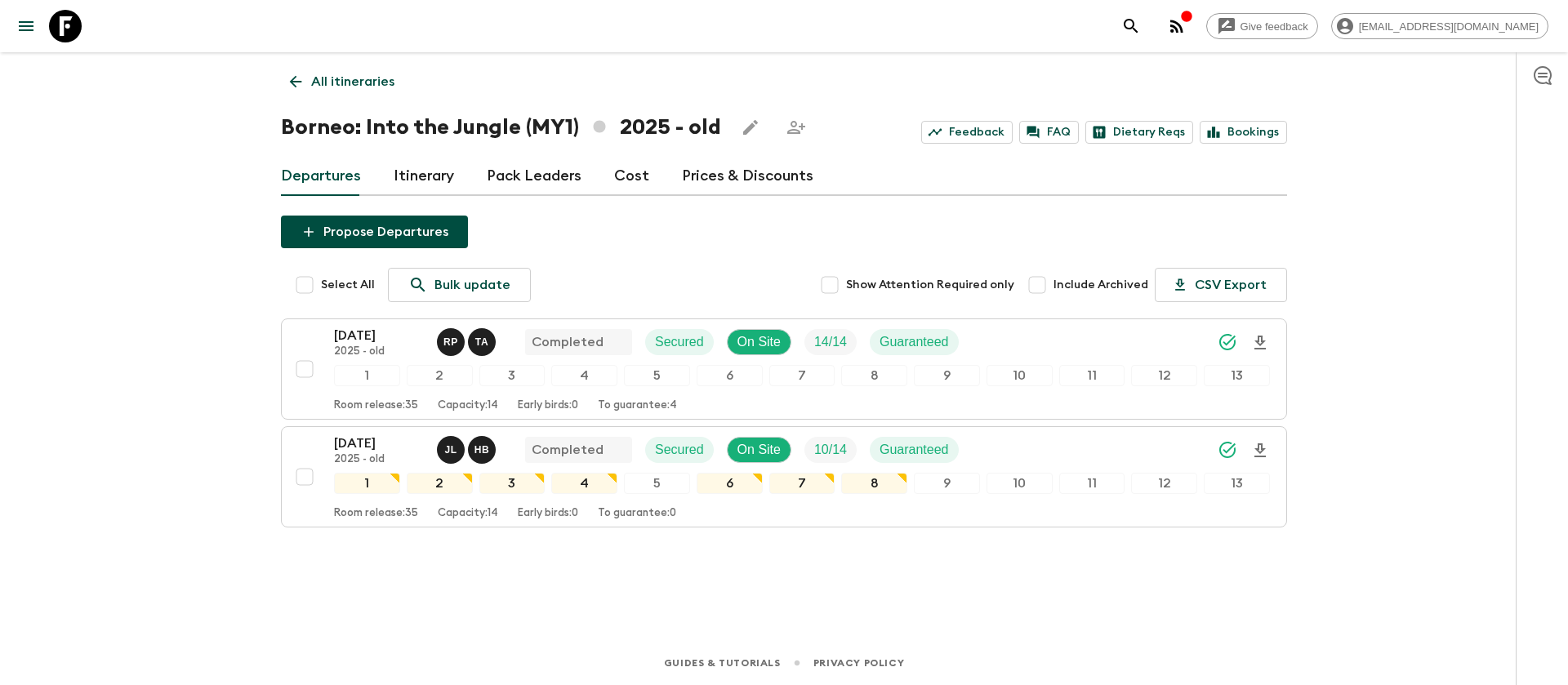
click at [309, 80] on link "All itineraries" at bounding box center [342, 81] width 122 height 32
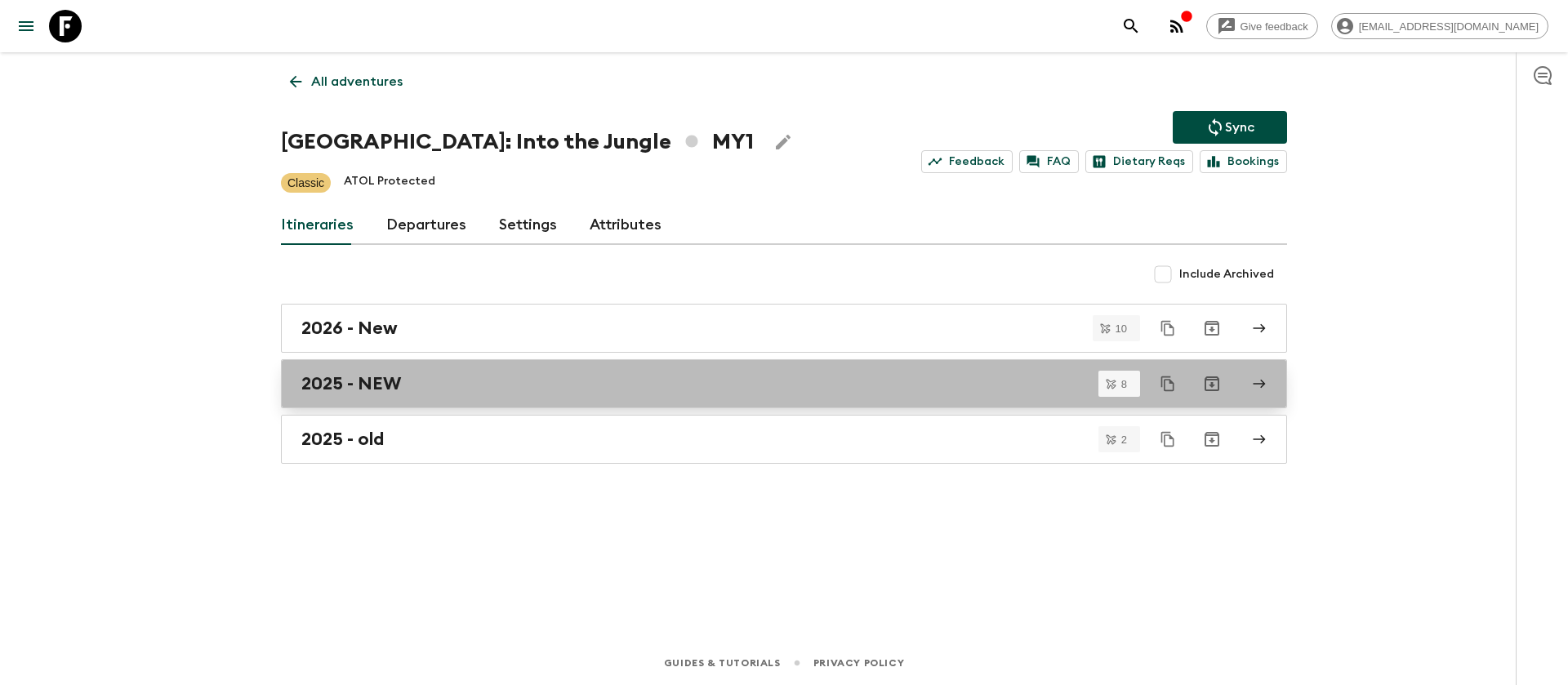
click at [368, 381] on h2 "2025 - NEW" at bounding box center [351, 384] width 100 height 21
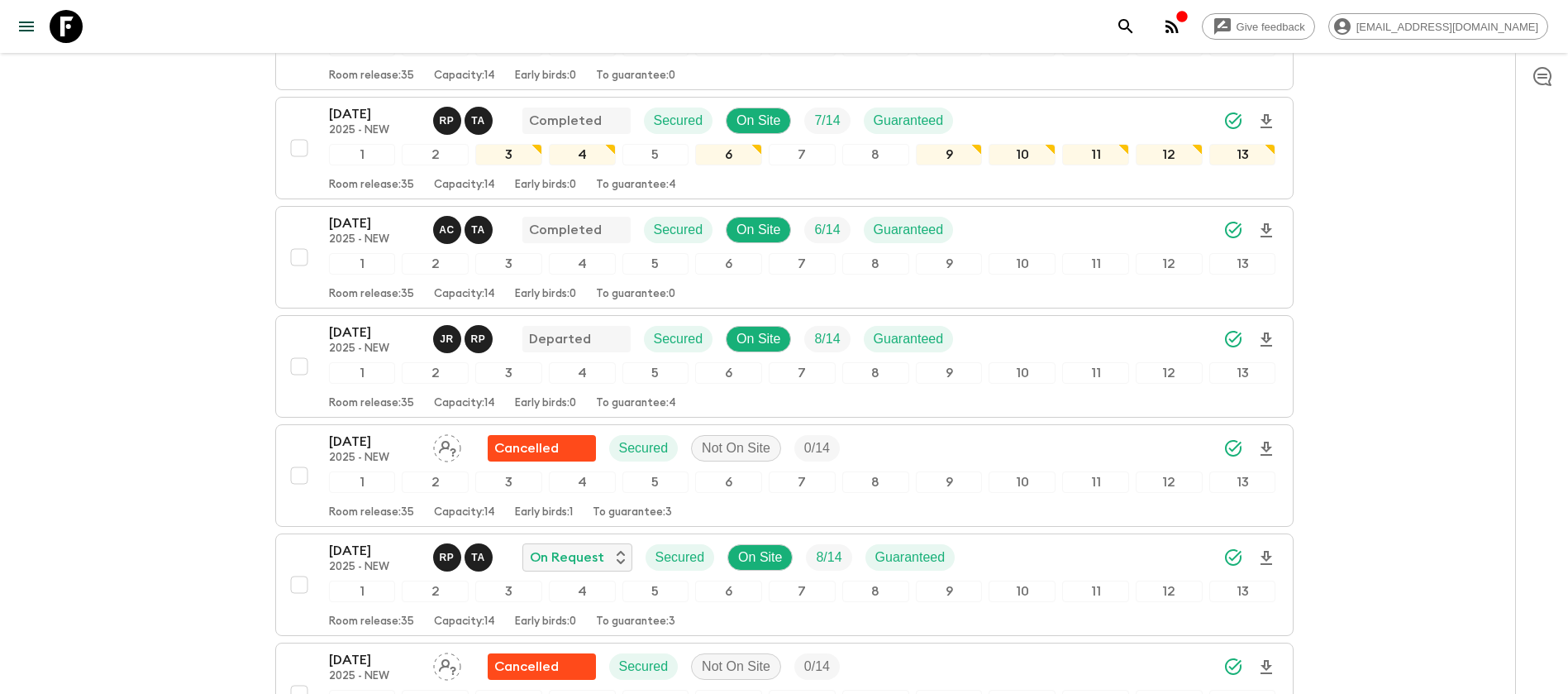
scroll to position [372, 0]
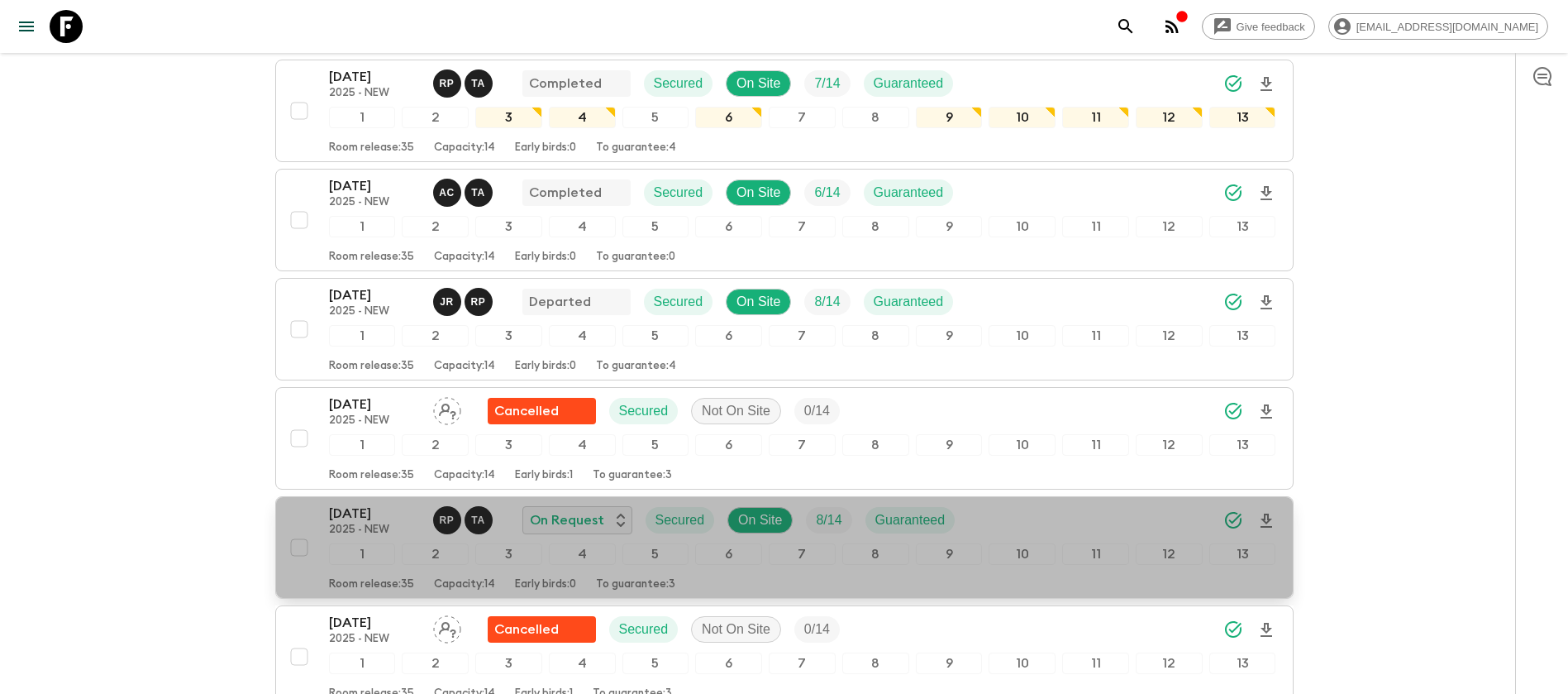
click at [413, 513] on p "[DATE]" at bounding box center [374, 513] width 91 height 19
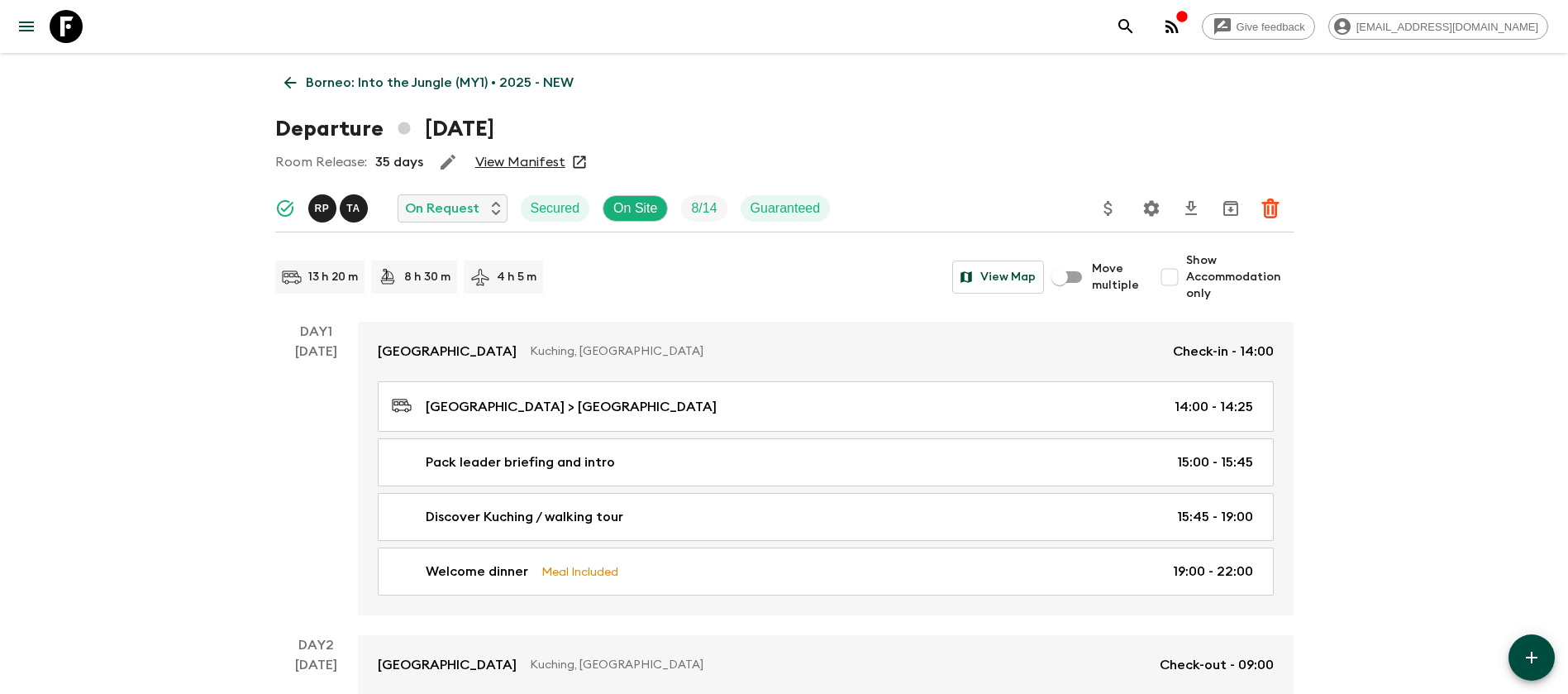
click at [506, 159] on link "View Manifest" at bounding box center [520, 162] width 90 height 17
click at [296, 78] on icon at bounding box center [290, 82] width 19 height 19
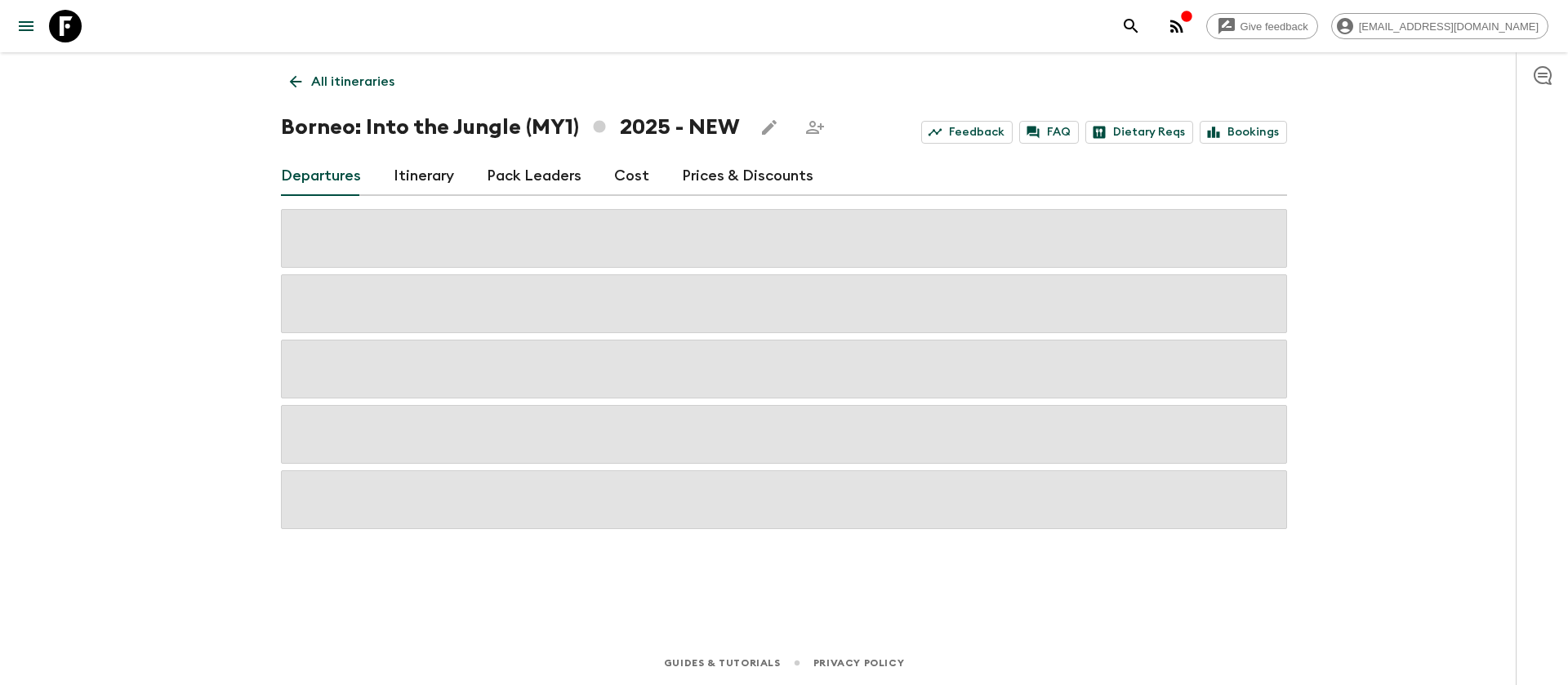
click at [621, 176] on link "Cost" at bounding box center [632, 176] width 35 height 39
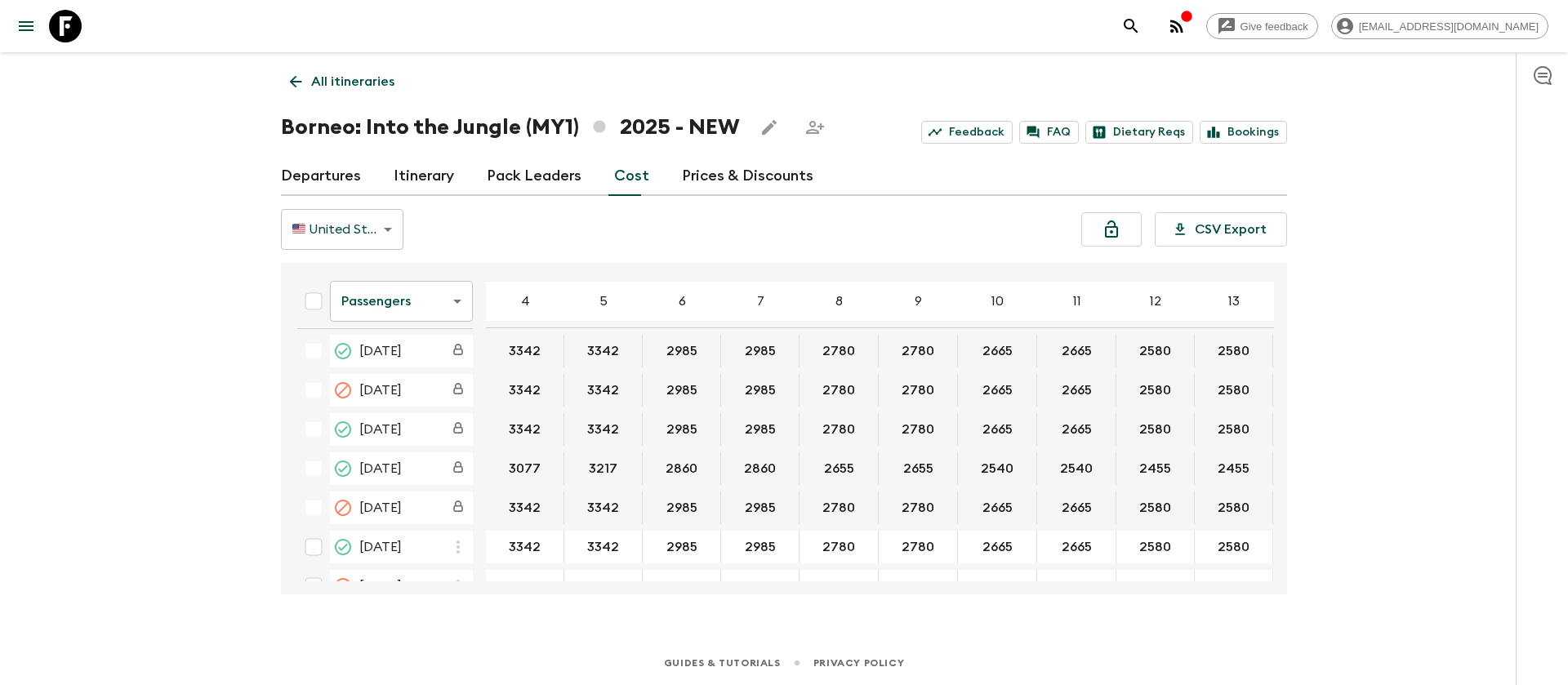
scroll to position [122, 0]
click at [429, 304] on body "Give feedback [EMAIL_ADDRESS][DOMAIN_NAME] All itineraries [GEOGRAPHIC_DATA]: I…" at bounding box center [784, 342] width 1568 height 685
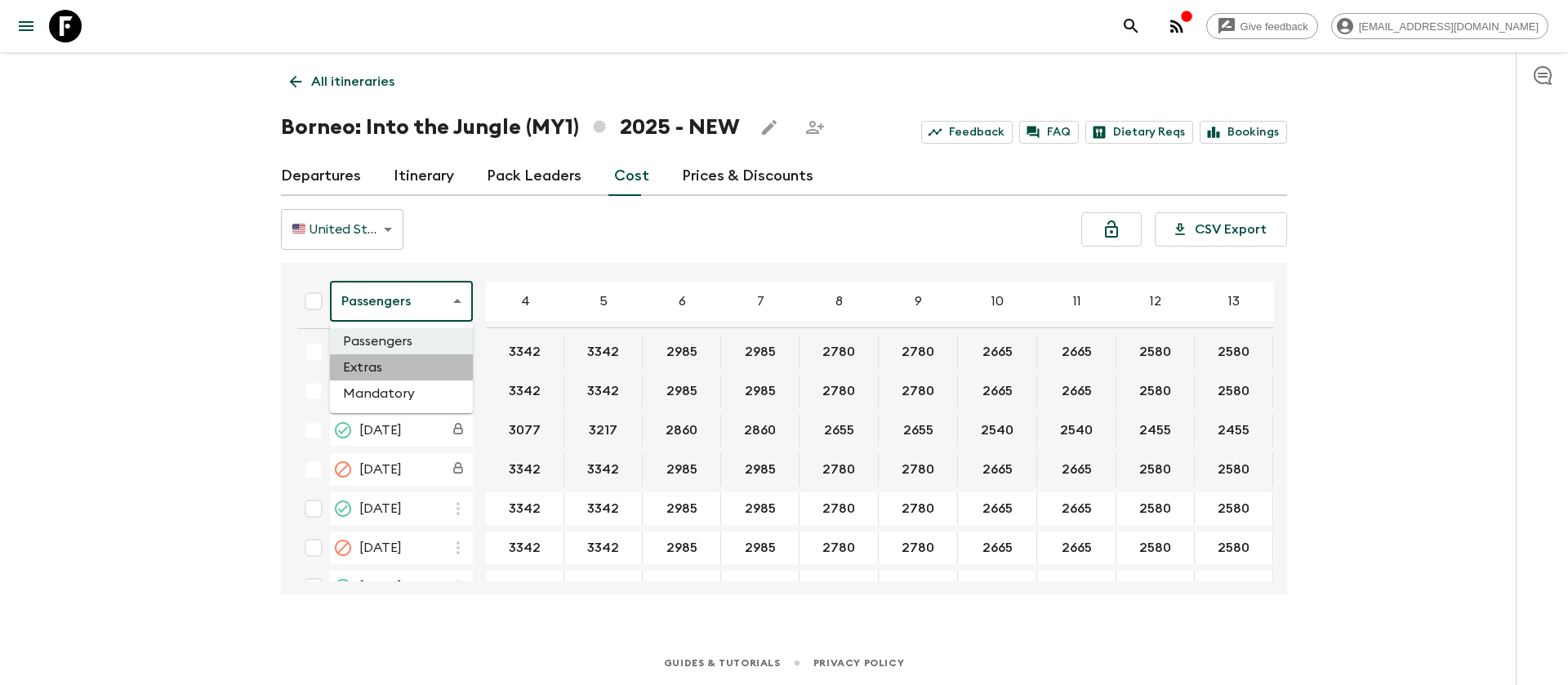
click at [439, 366] on li "Extras" at bounding box center [400, 367] width 142 height 26
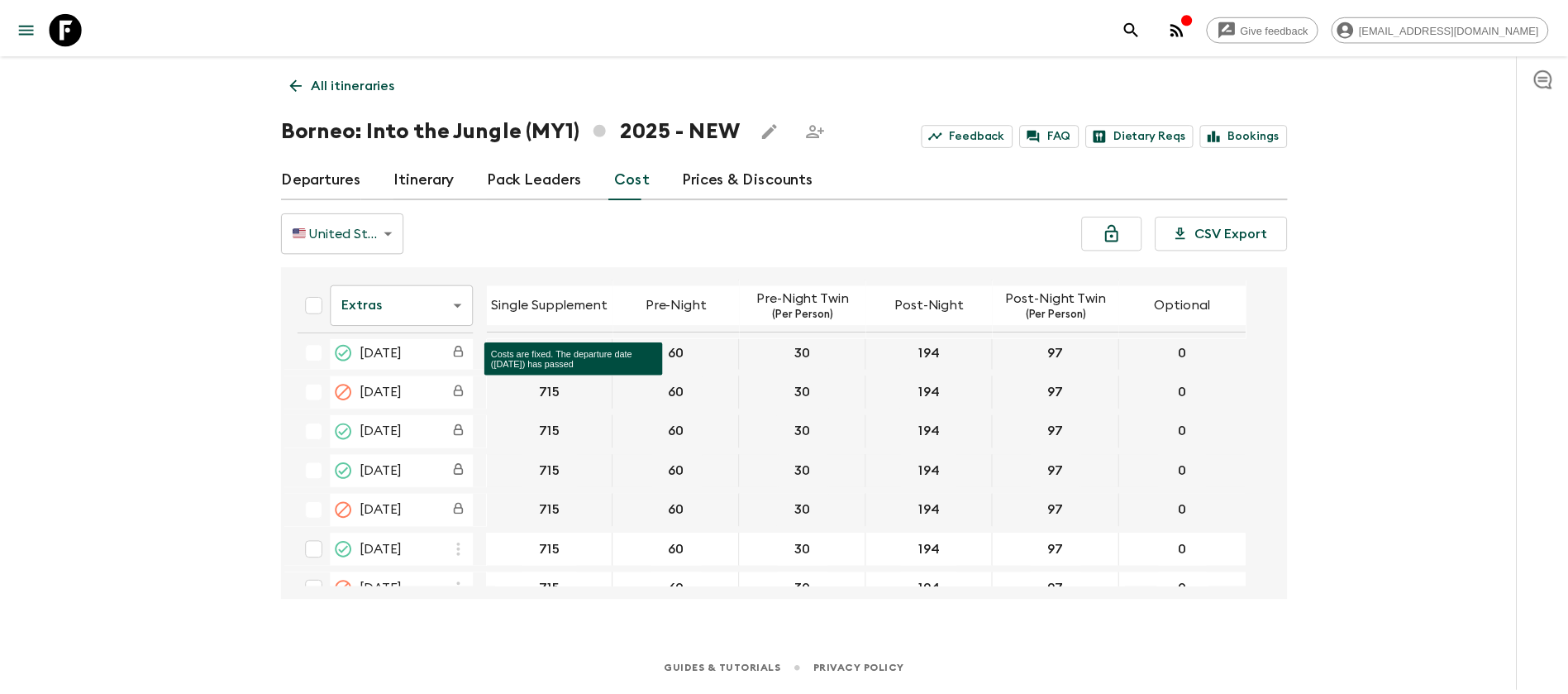
scroll to position [124, 0]
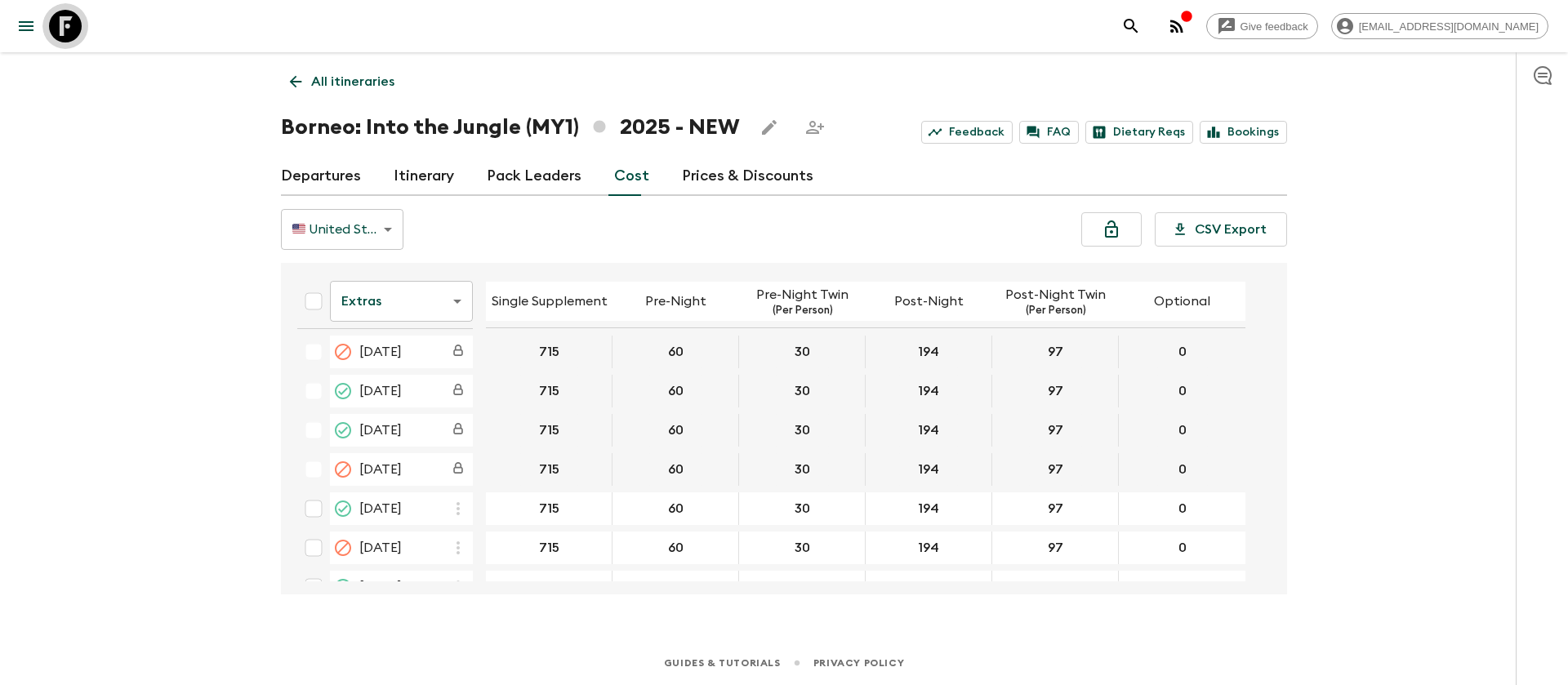
click at [61, 22] on icon at bounding box center [65, 25] width 32 height 32
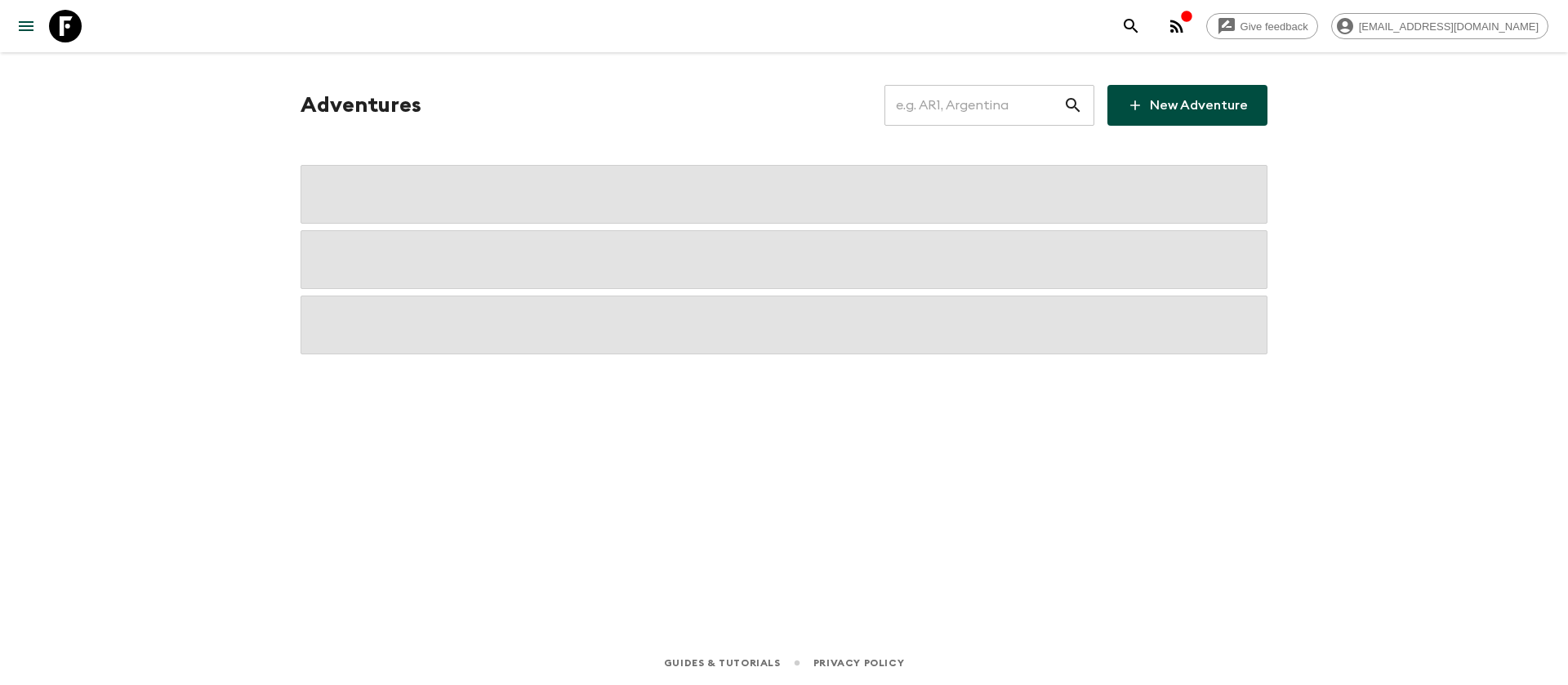
click at [940, 95] on input "text" at bounding box center [974, 105] width 179 height 45
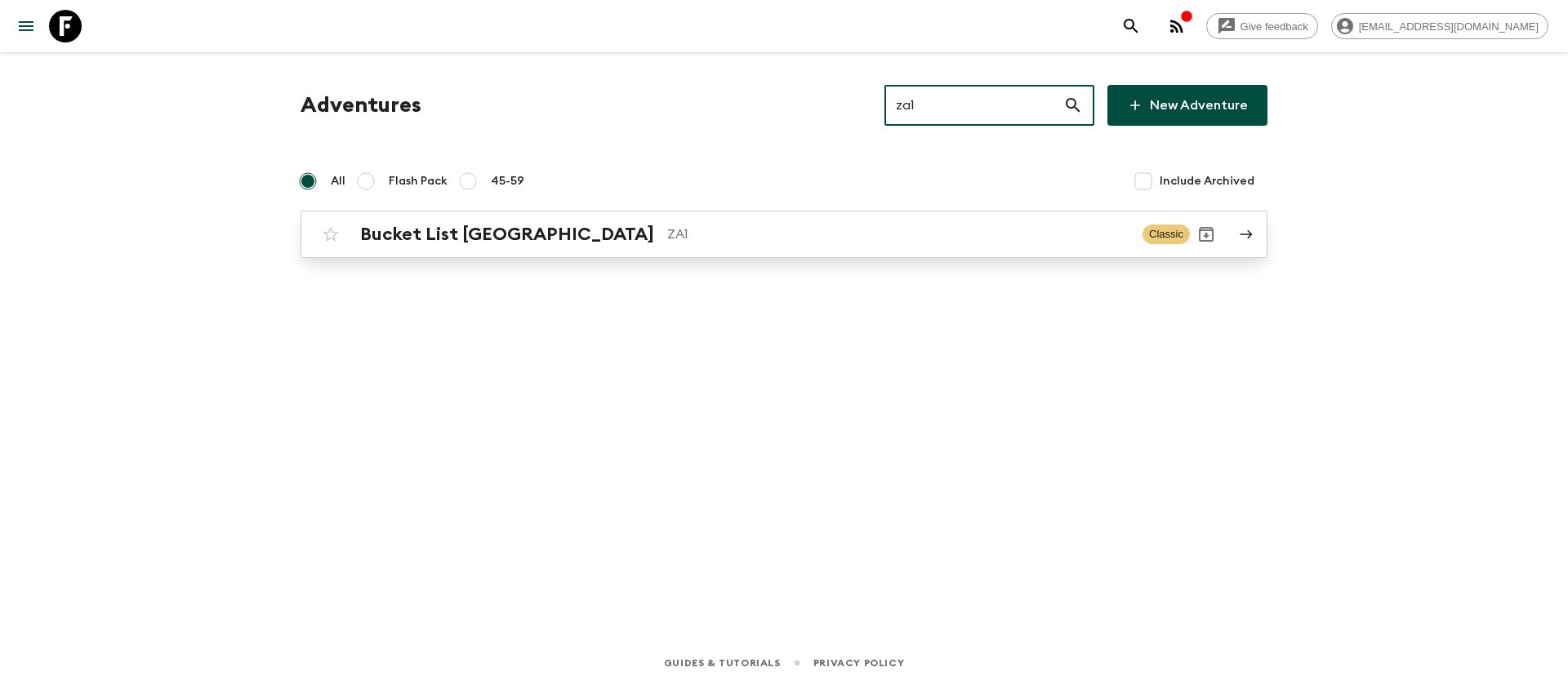
type input "za1"
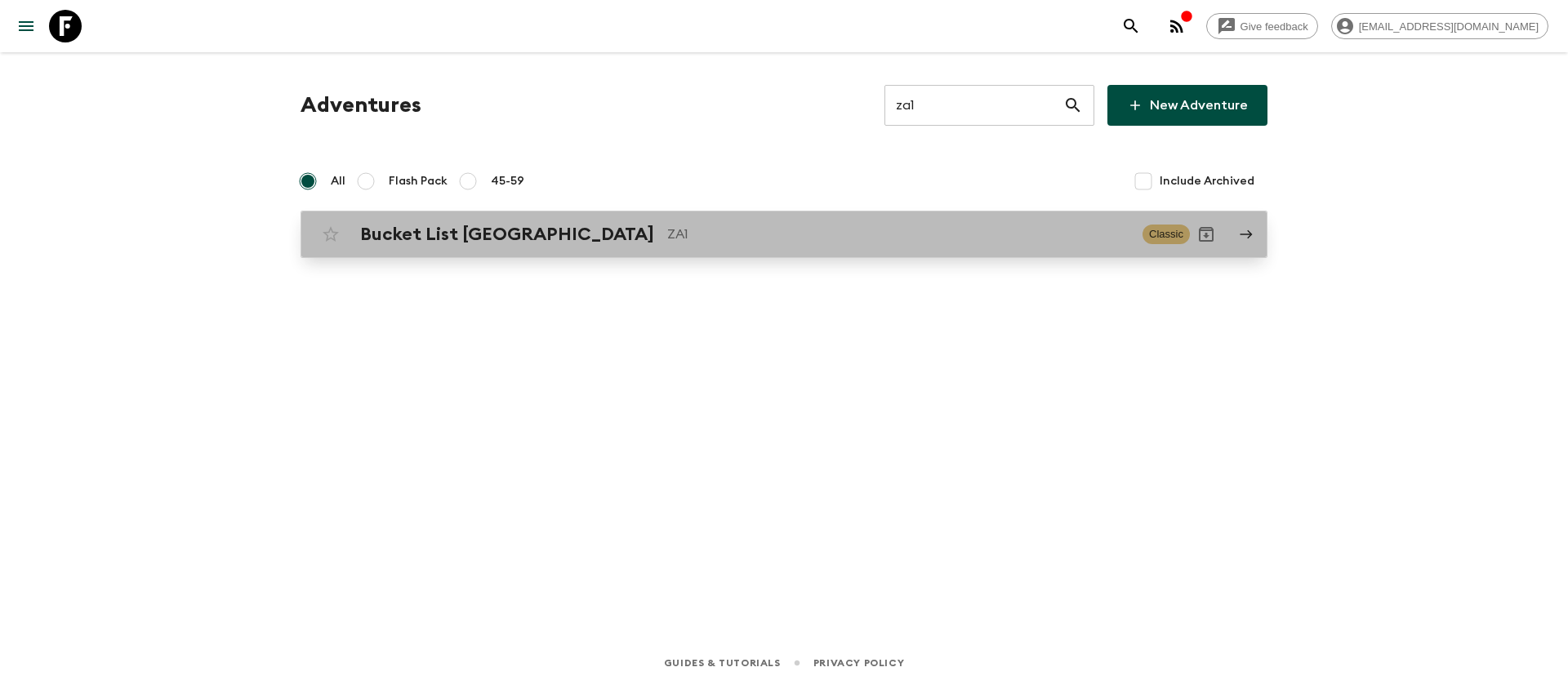
click at [600, 221] on div "Bucket List [GEOGRAPHIC_DATA] ZA1 Classic" at bounding box center [753, 233] width 876 height 32
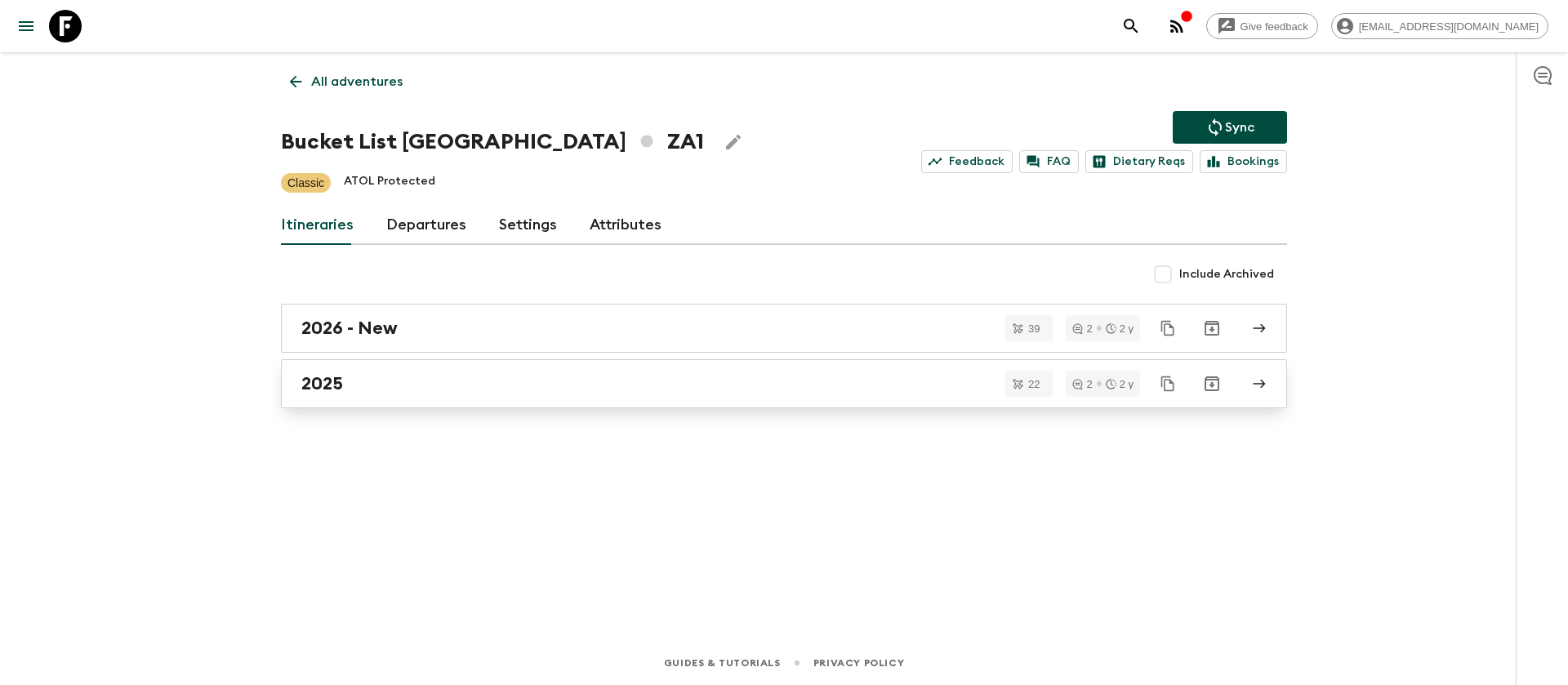
click at [317, 384] on h2 "2025" at bounding box center [323, 384] width 42 height 21
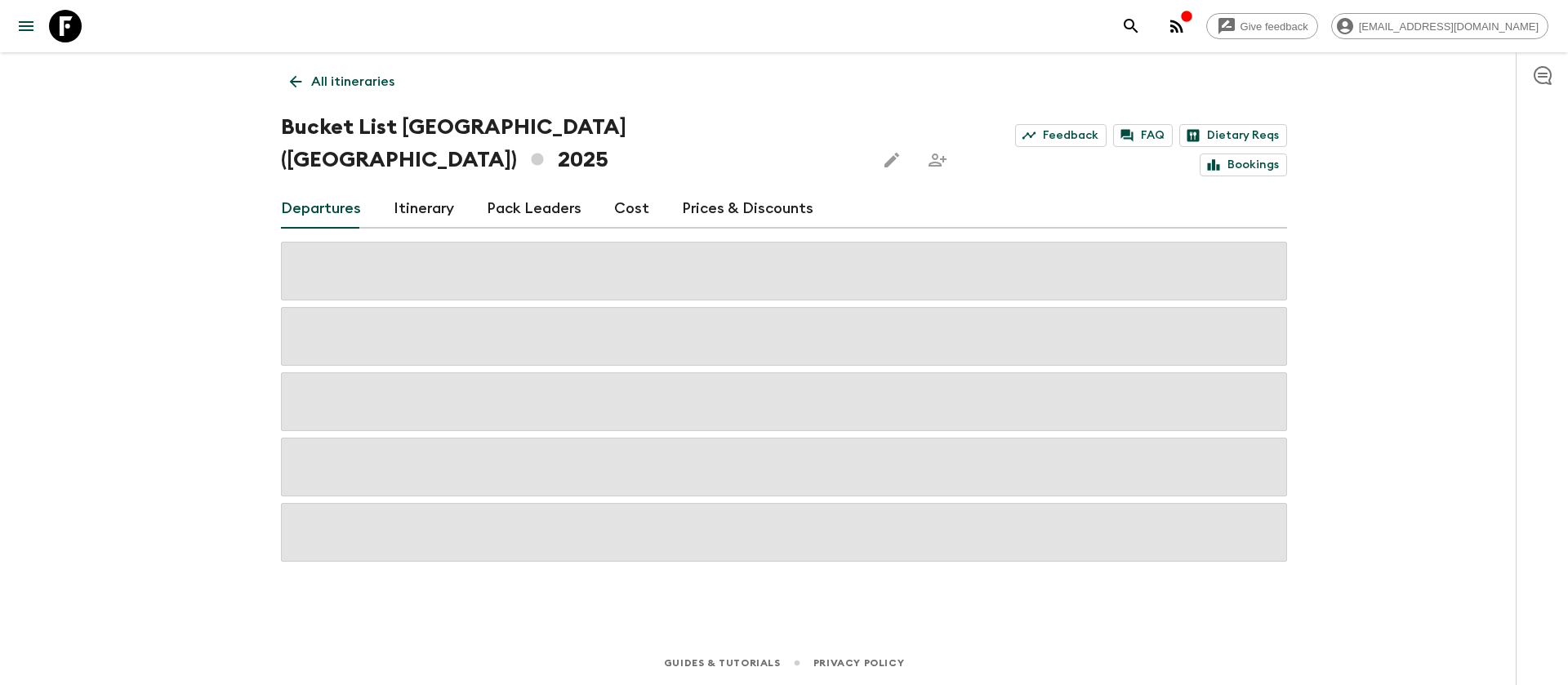
click at [181, 351] on div "Give feedback [EMAIL_ADDRESS][DOMAIN_NAME] All itineraries Bucket List [GEOGRAP…" at bounding box center [784, 342] width 1568 height 685
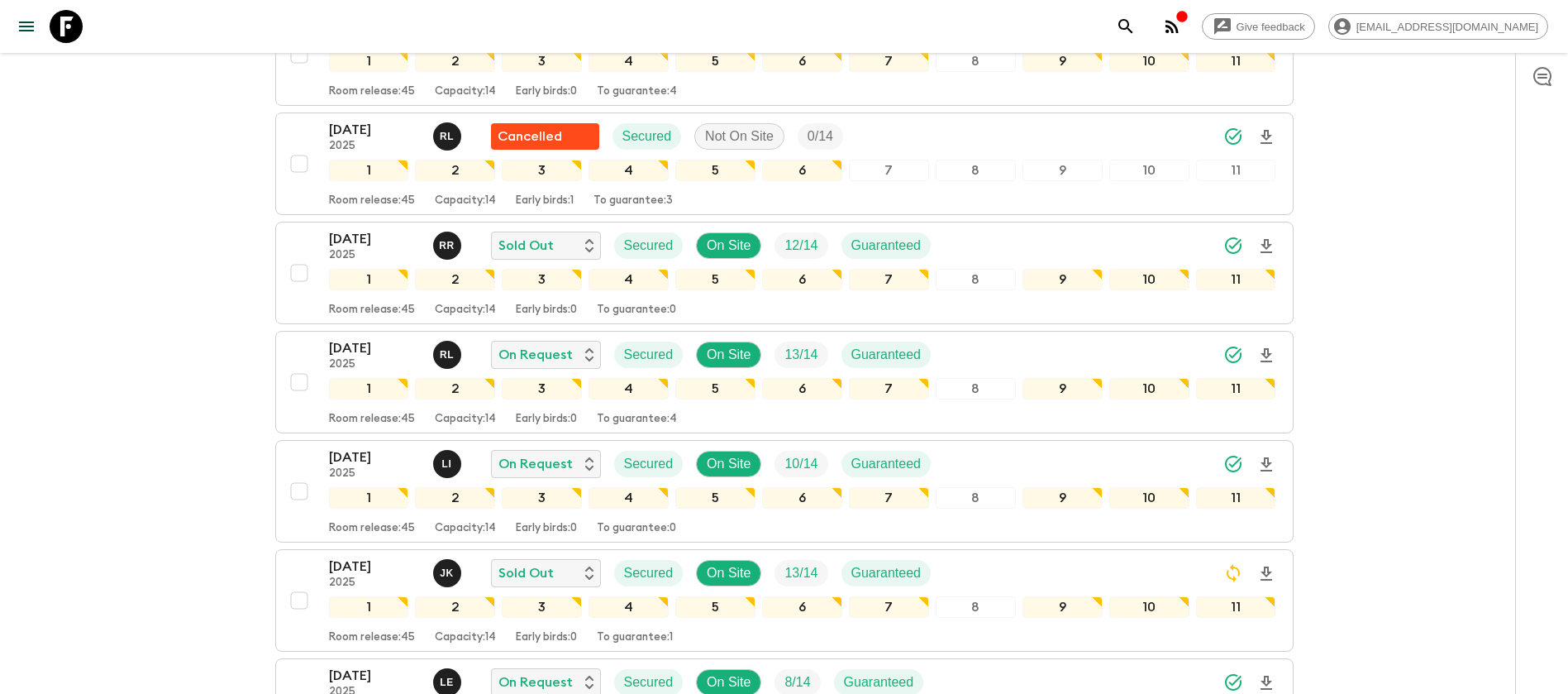
scroll to position [497, 0]
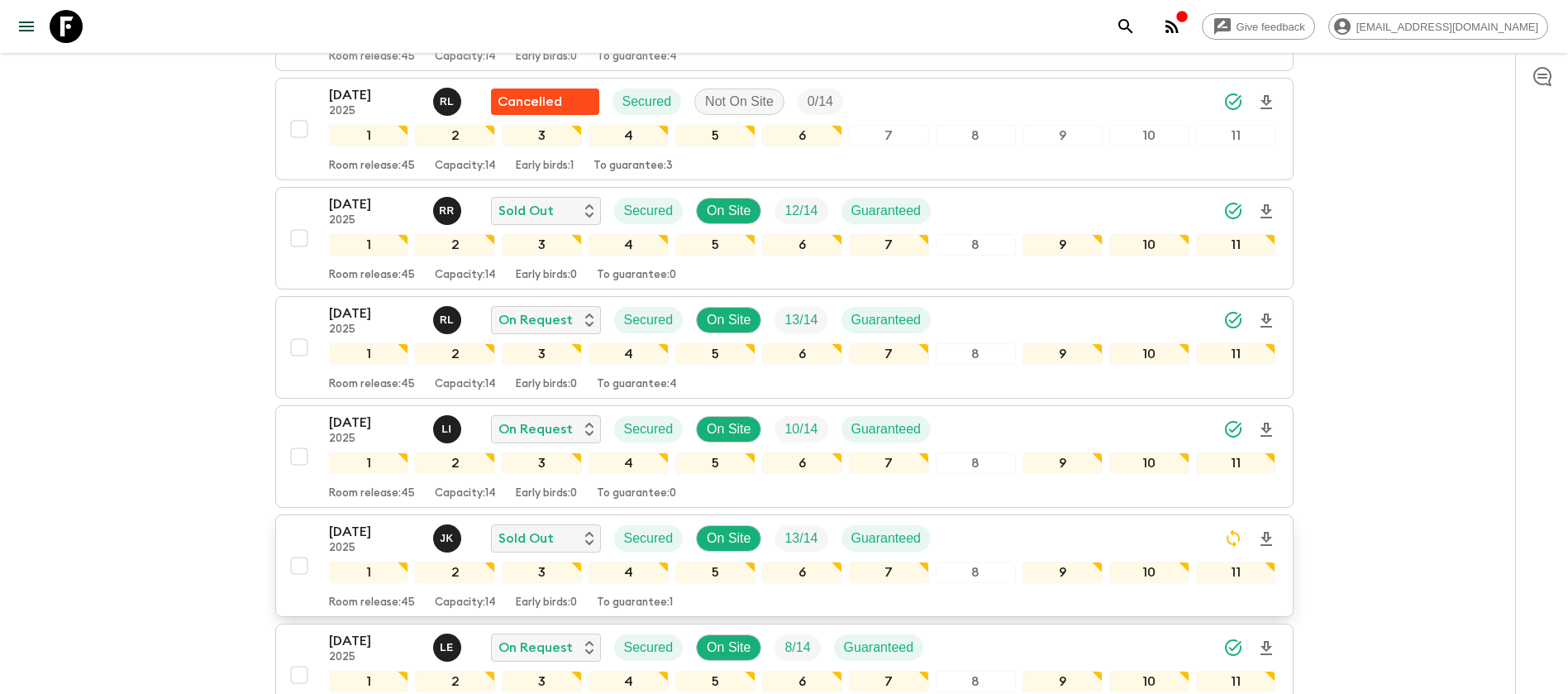
click at [385, 522] on p "[DATE]" at bounding box center [374, 532] width 91 height 19
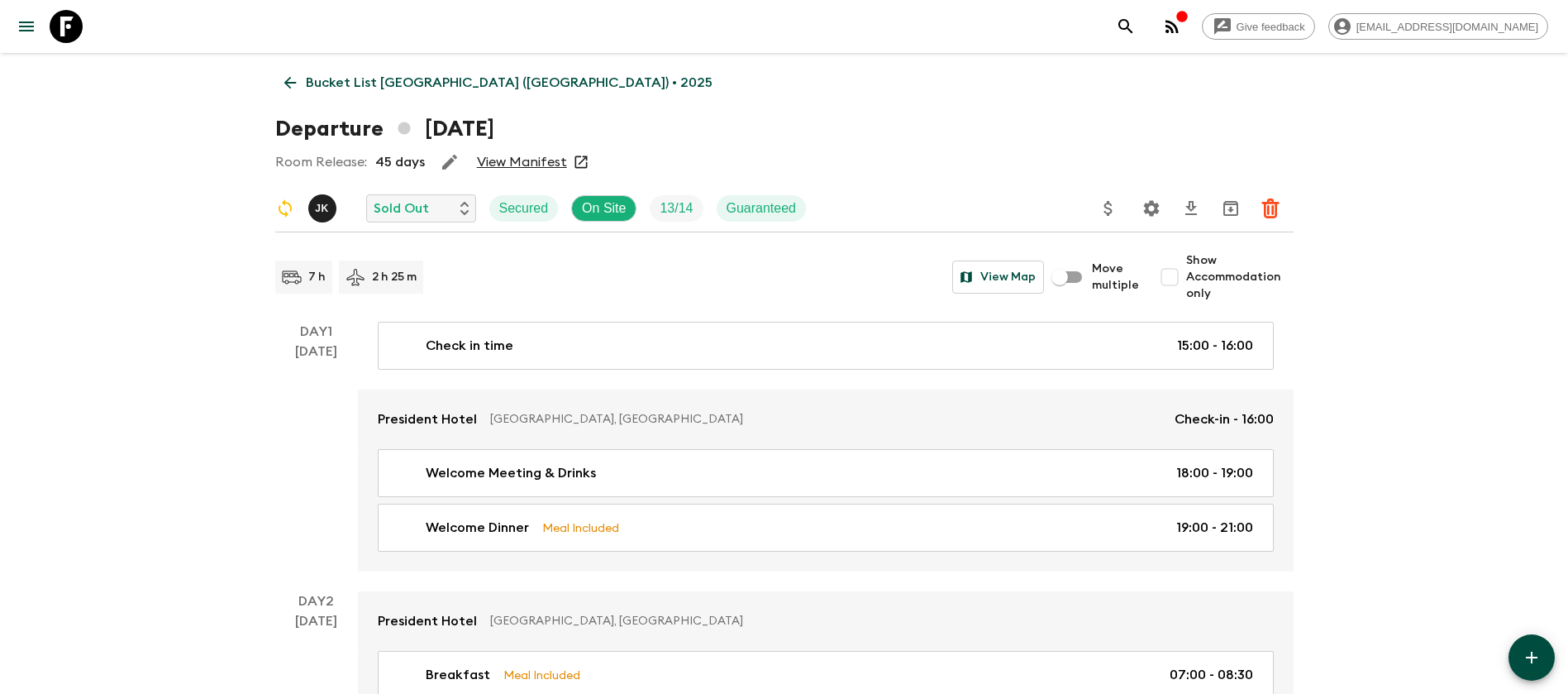
click at [532, 154] on link "View Manifest" at bounding box center [522, 162] width 90 height 17
click at [295, 73] on icon at bounding box center [290, 82] width 19 height 19
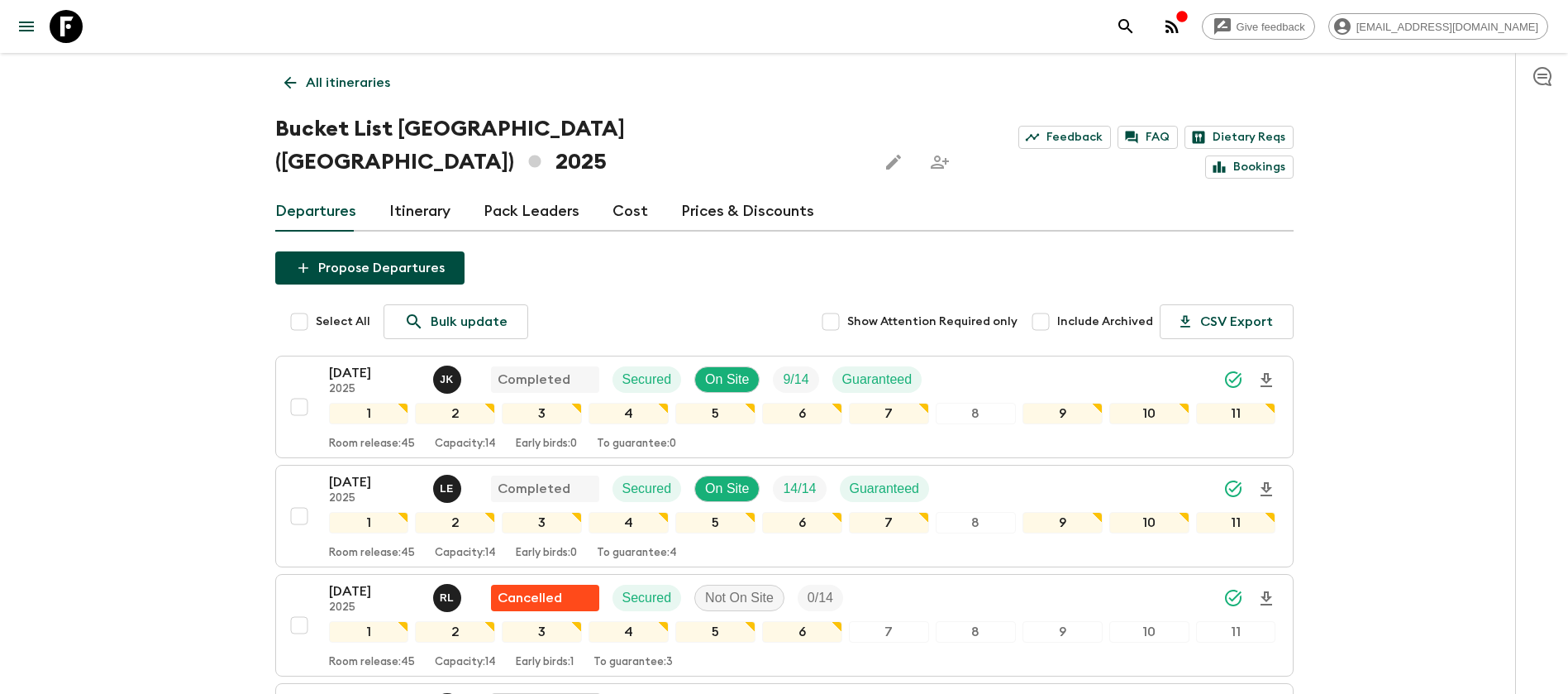
drag, startPoint x: 622, startPoint y: 190, endPoint x: 621, endPoint y: 174, distance: 16.0
click at [622, 192] on link "Cost" at bounding box center [630, 212] width 35 height 40
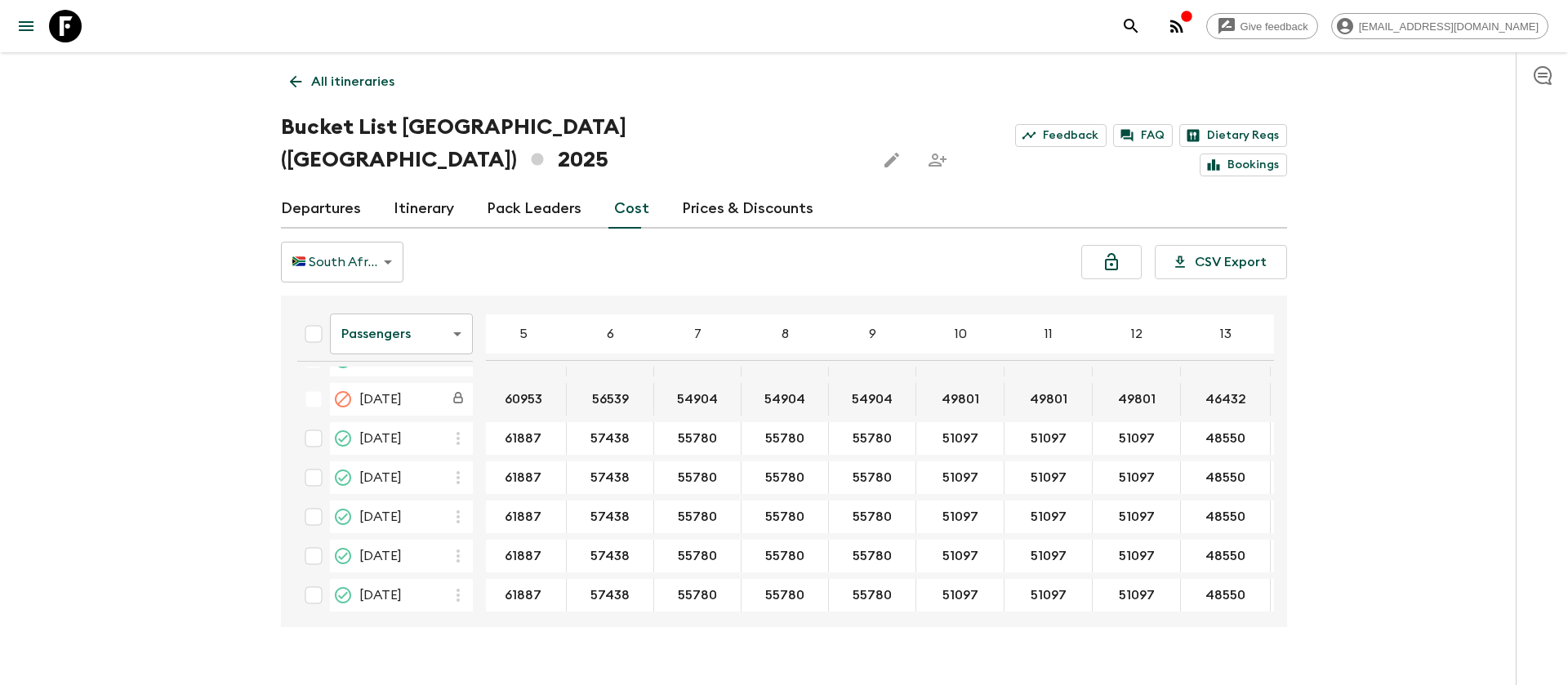
scroll to position [2694, 134]
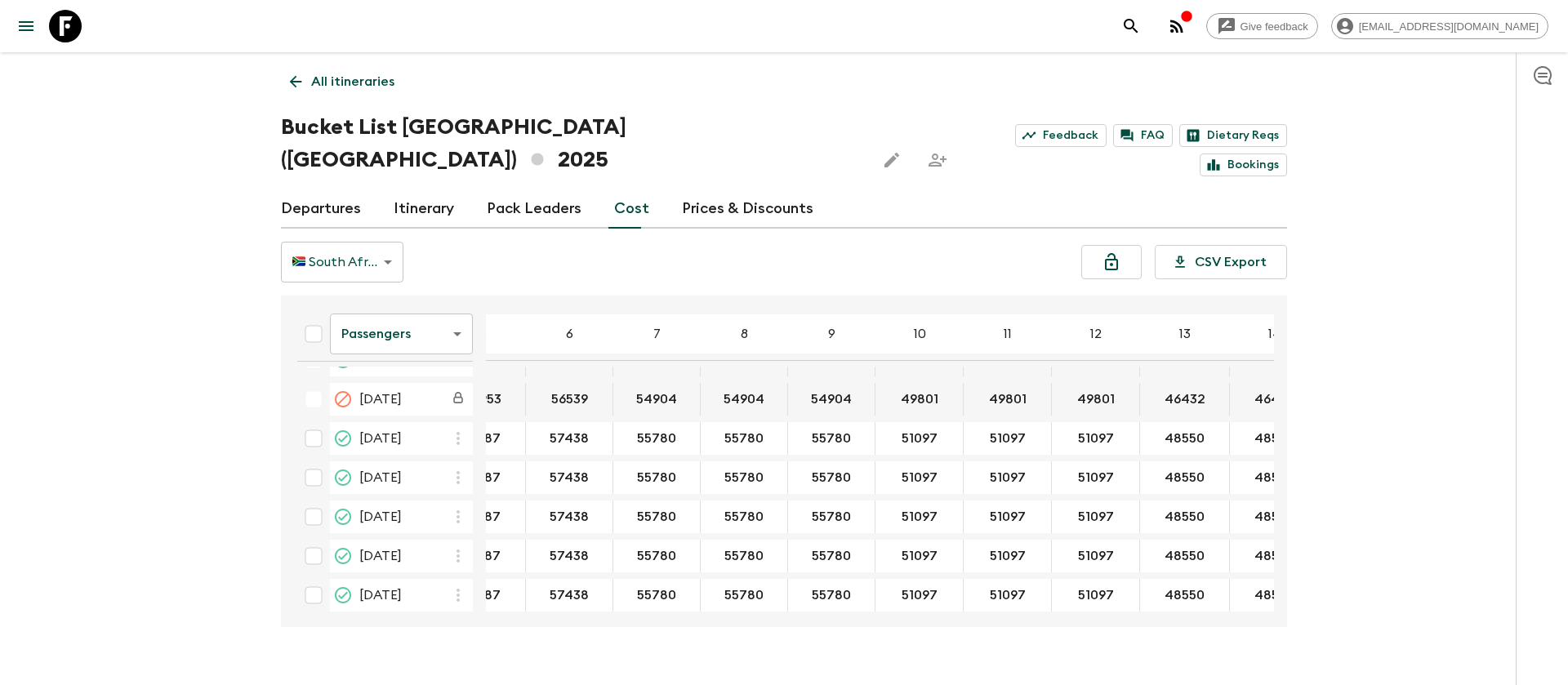
click at [406, 310] on body "Give feedback [EMAIL_ADDRESS][DOMAIN_NAME] All itineraries Bucket List [GEOGRAP…" at bounding box center [784, 358] width 1568 height 716
click at [406, 366] on li "Extras" at bounding box center [400, 367] width 142 height 26
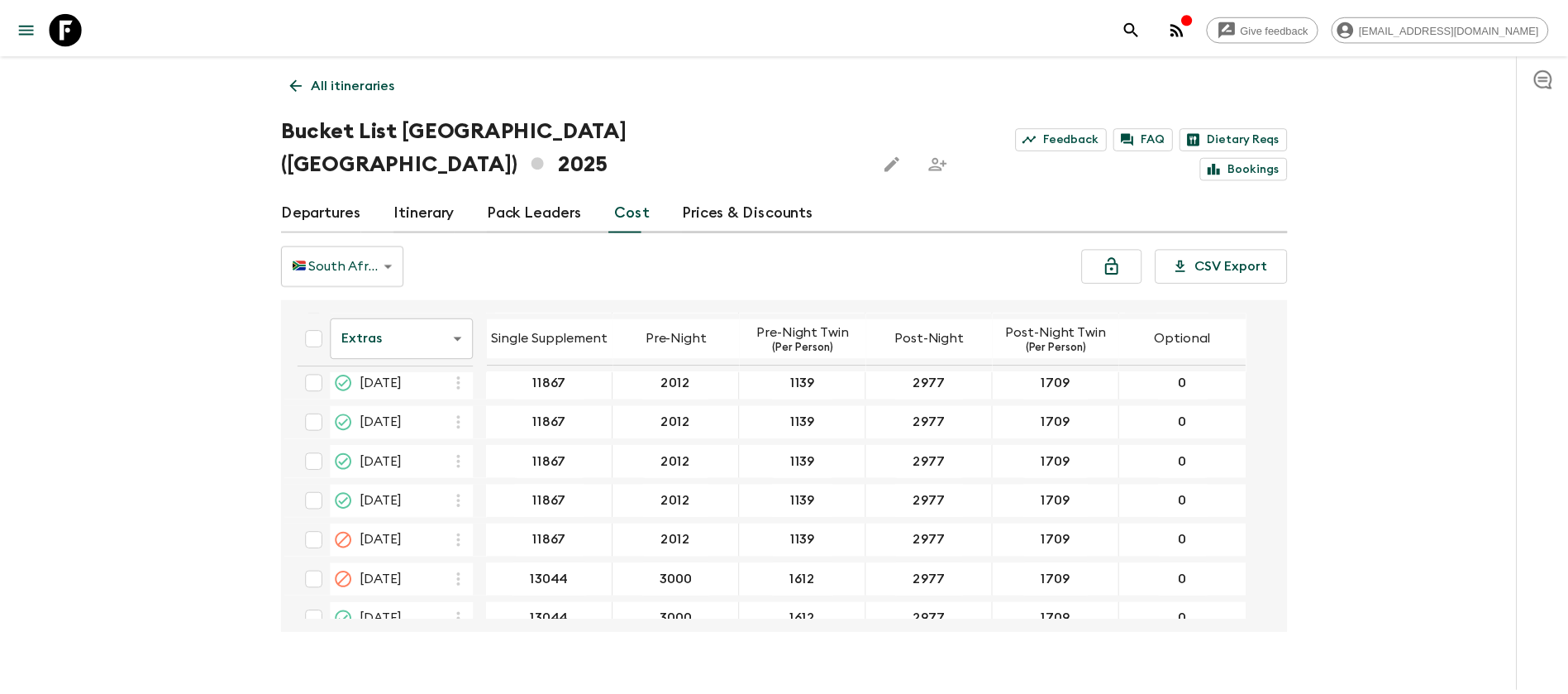
scroll to position [2853, 0]
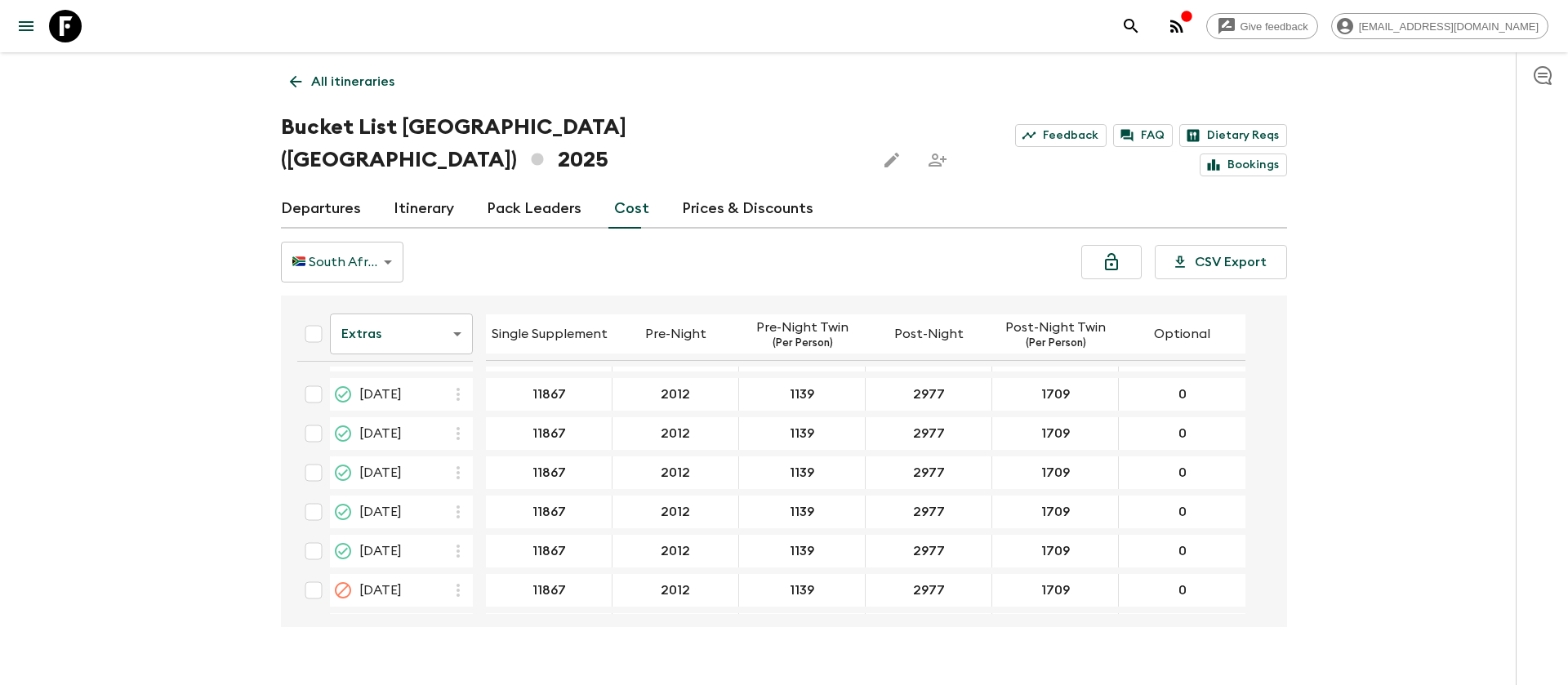
click at [73, 27] on icon at bounding box center [65, 25] width 32 height 32
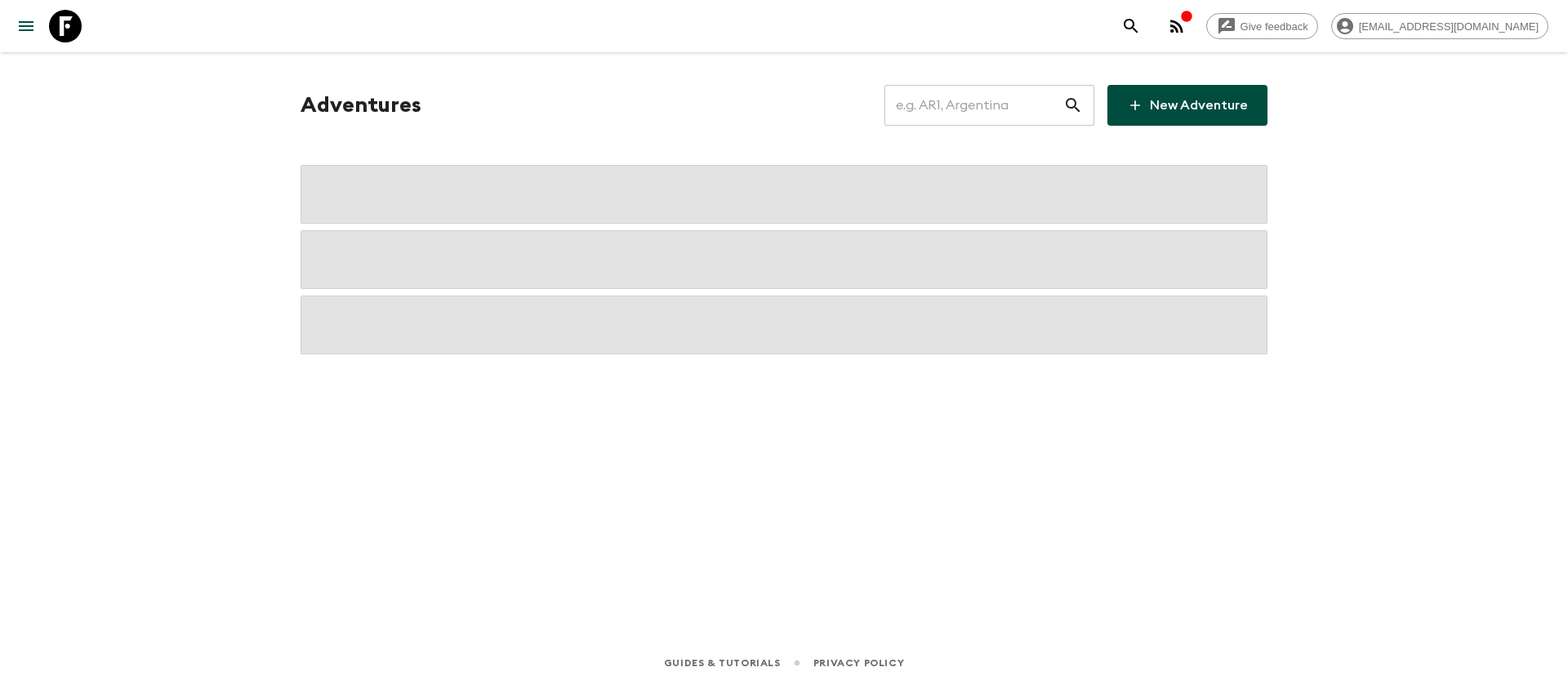
click at [1014, 110] on input "text" at bounding box center [974, 105] width 179 height 45
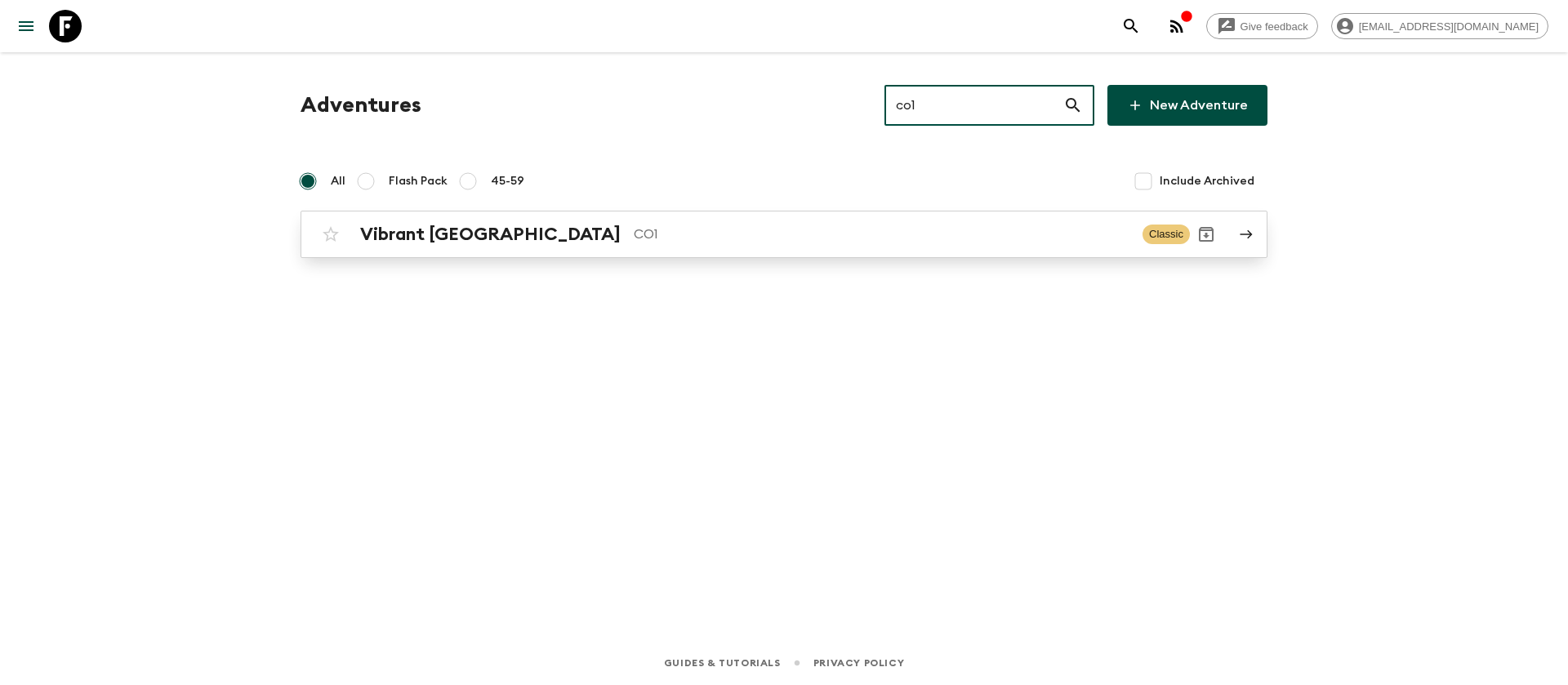
type input "co1"
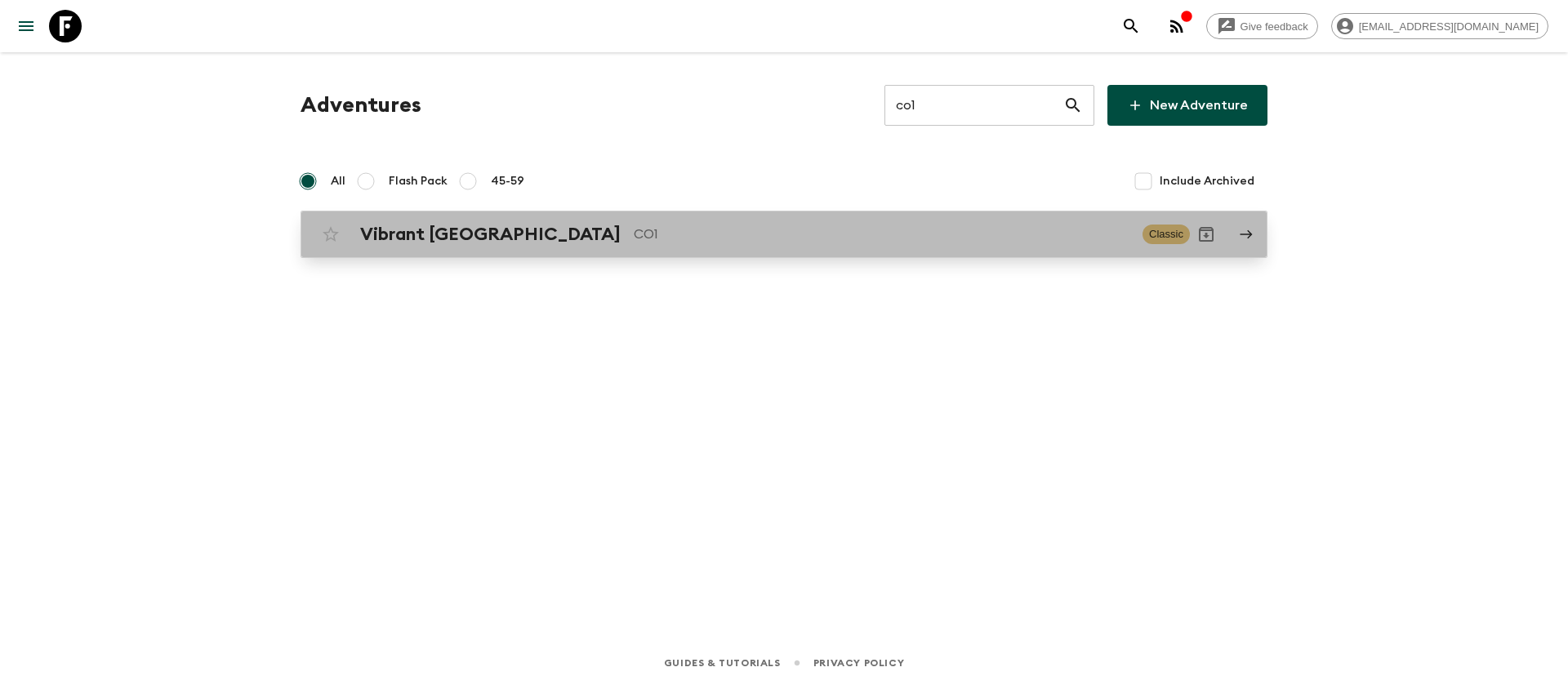
click at [460, 247] on div "Vibrant Colombia CO1 Classic" at bounding box center [753, 233] width 876 height 32
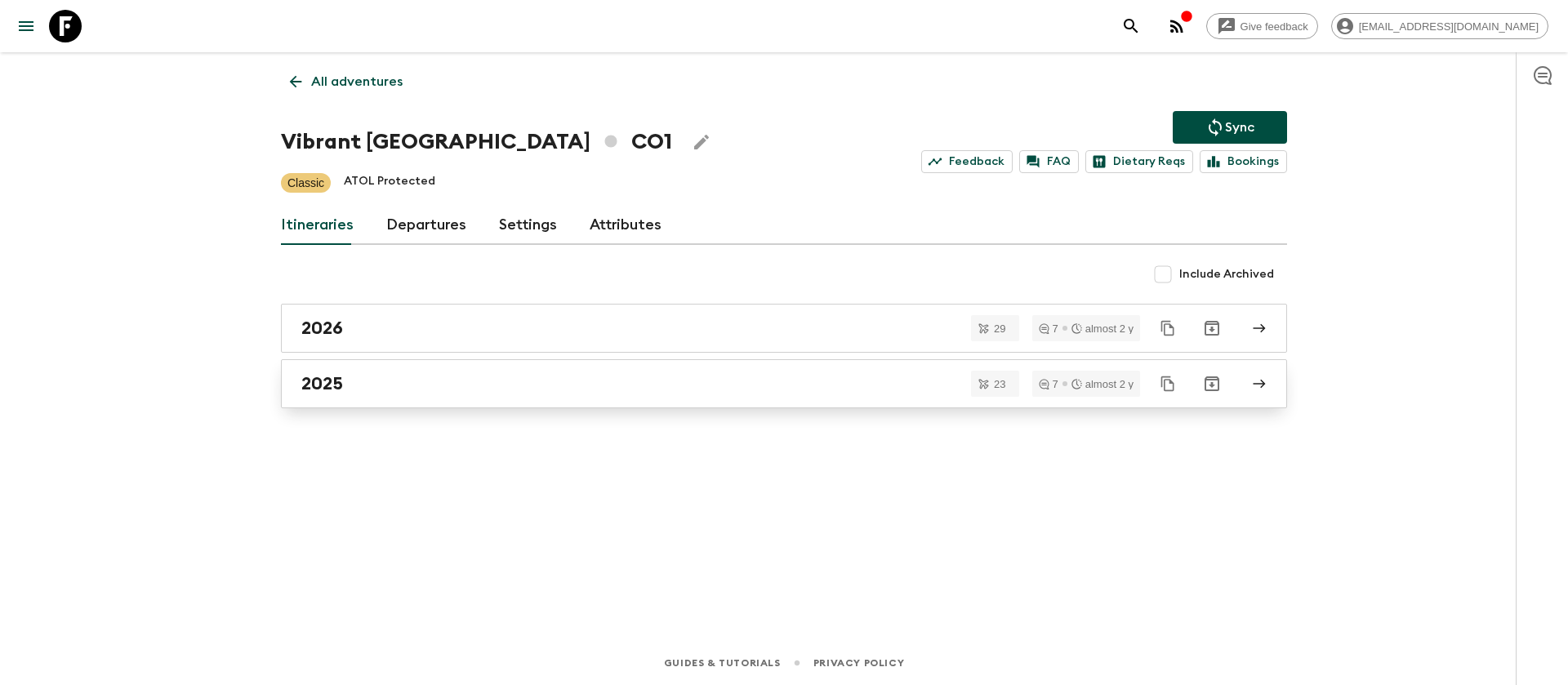
click at [329, 396] on link "2025" at bounding box center [783, 384] width 1006 height 49
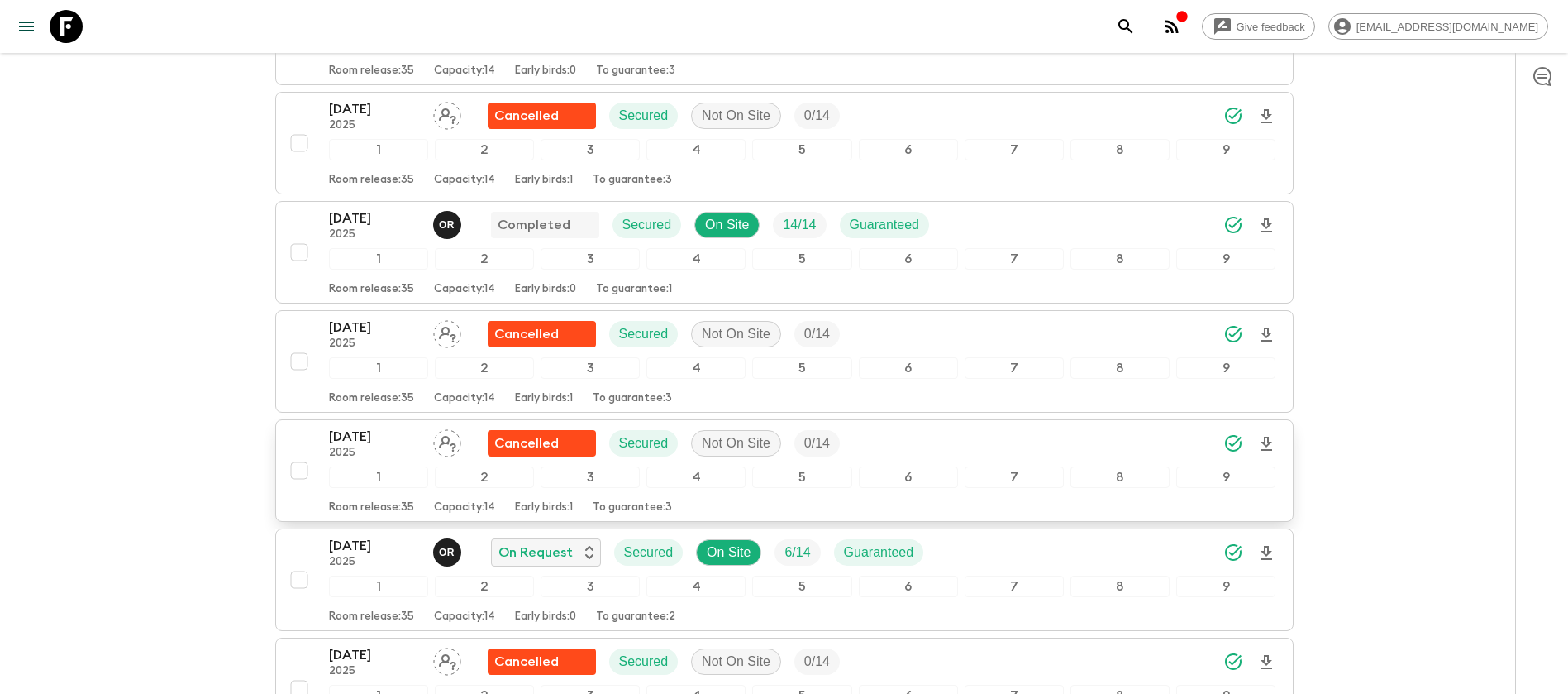
scroll to position [372, 0]
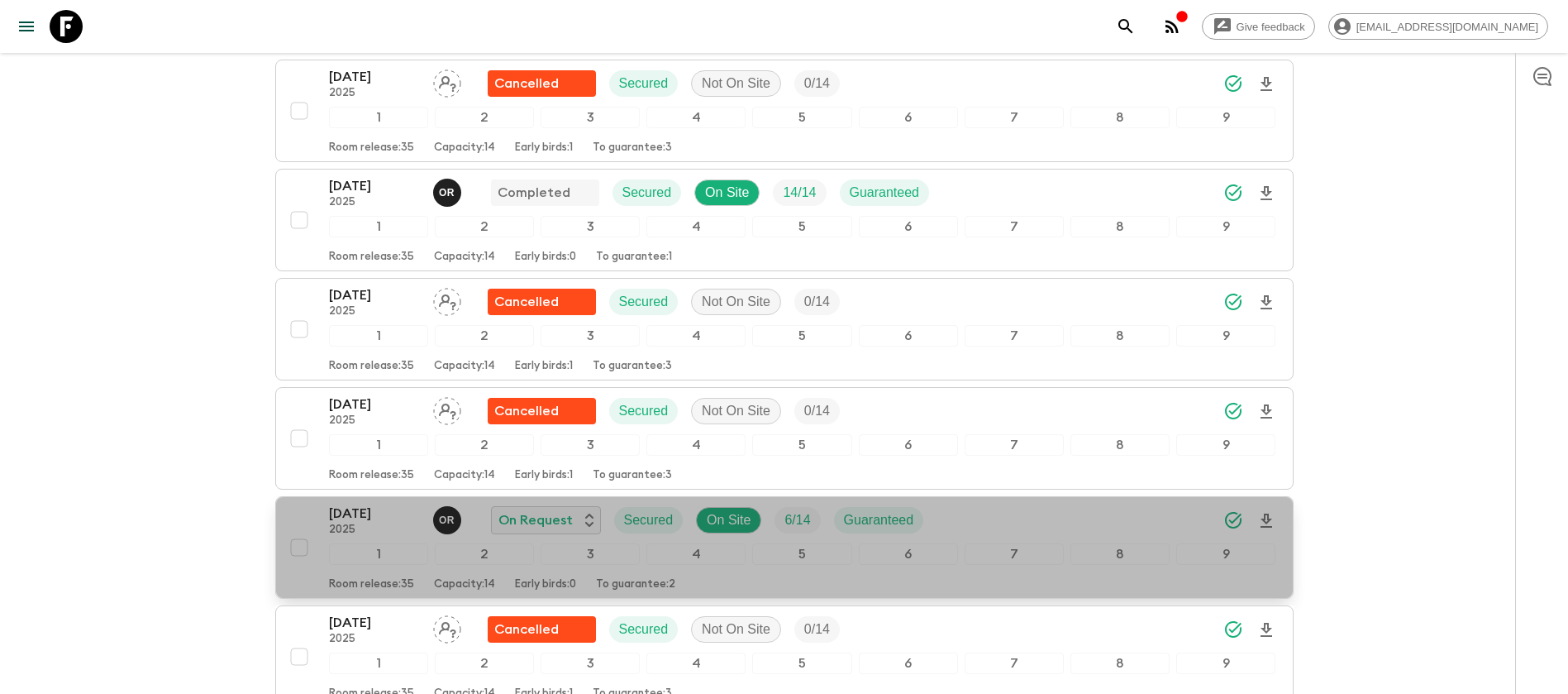
click at [358, 517] on p "[DATE]" at bounding box center [374, 513] width 91 height 19
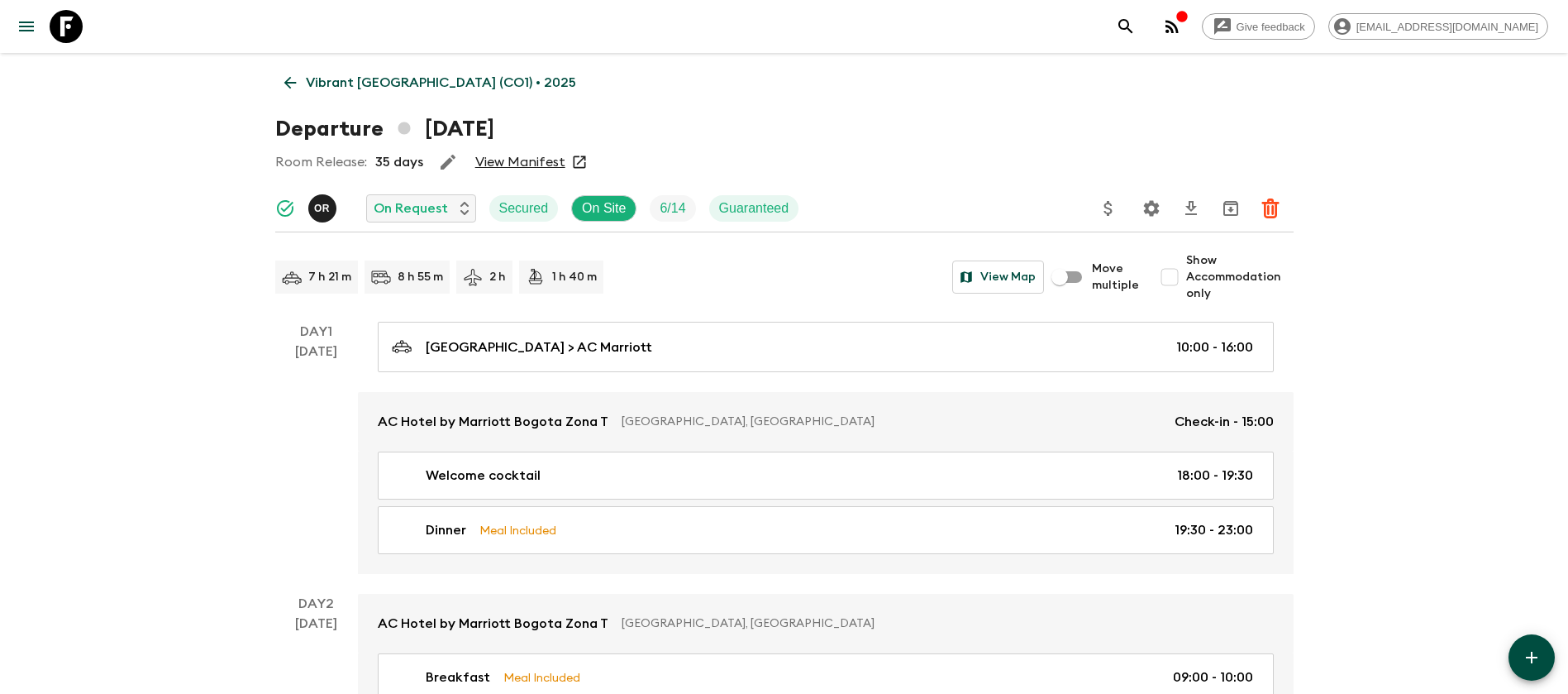
click at [542, 158] on link "View Manifest" at bounding box center [520, 162] width 90 height 17
click at [300, 80] on link "Vibrant [GEOGRAPHIC_DATA] (CO1) • 2025" at bounding box center [430, 82] width 310 height 33
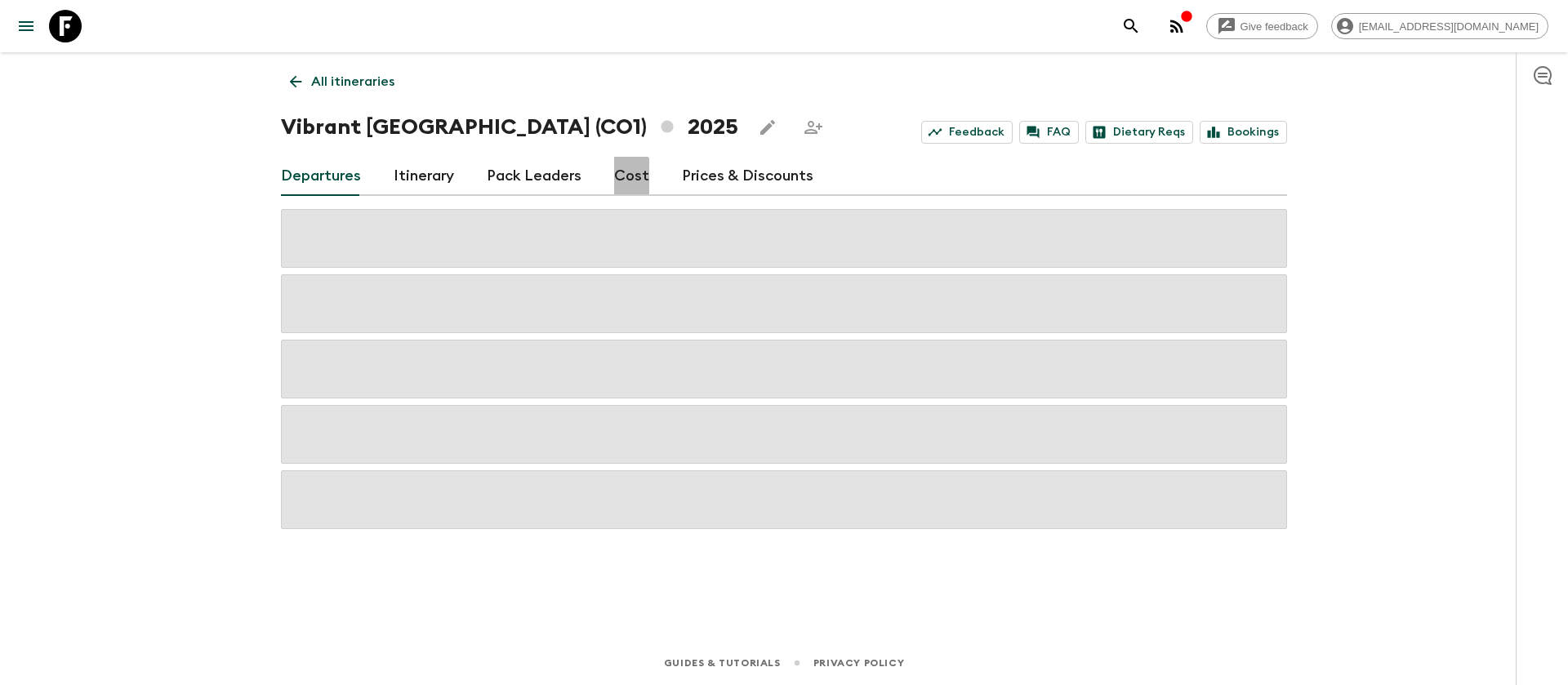
click at [615, 177] on link "Cost" at bounding box center [632, 176] width 35 height 39
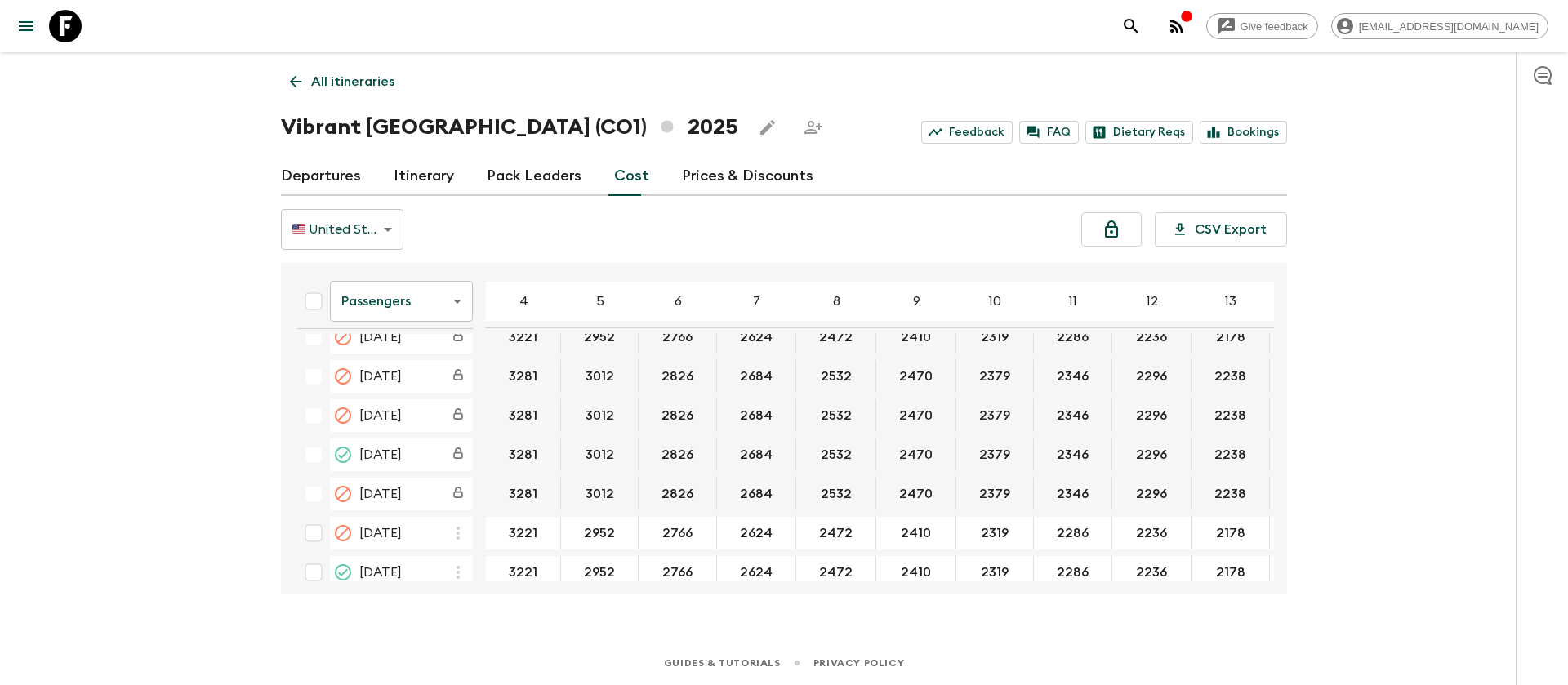
scroll to position [612, 0]
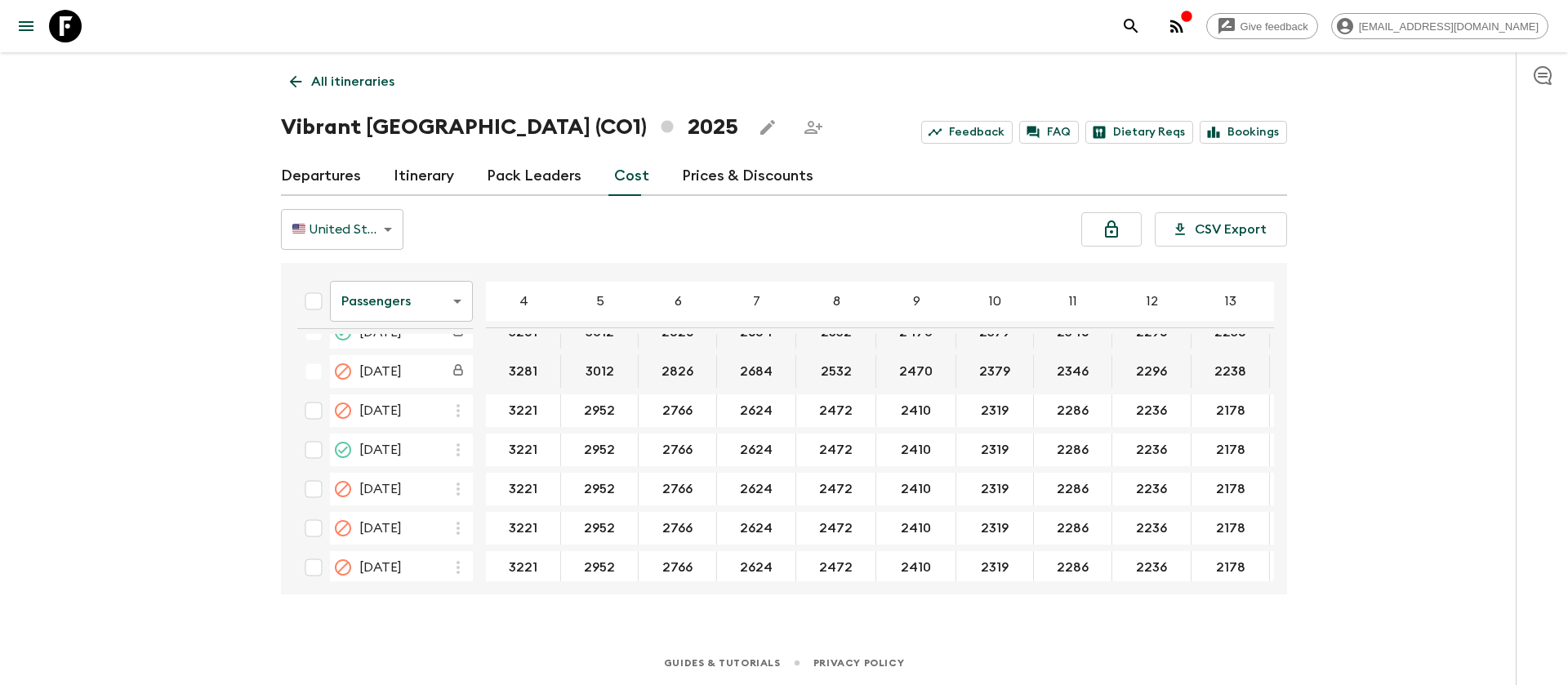
click at [449, 307] on body "Give feedback [EMAIL_ADDRESS][DOMAIN_NAME] All itineraries Vibrant [GEOGRAPHIC_…" at bounding box center [784, 342] width 1568 height 685
click at [455, 365] on li "Extras" at bounding box center [400, 367] width 142 height 26
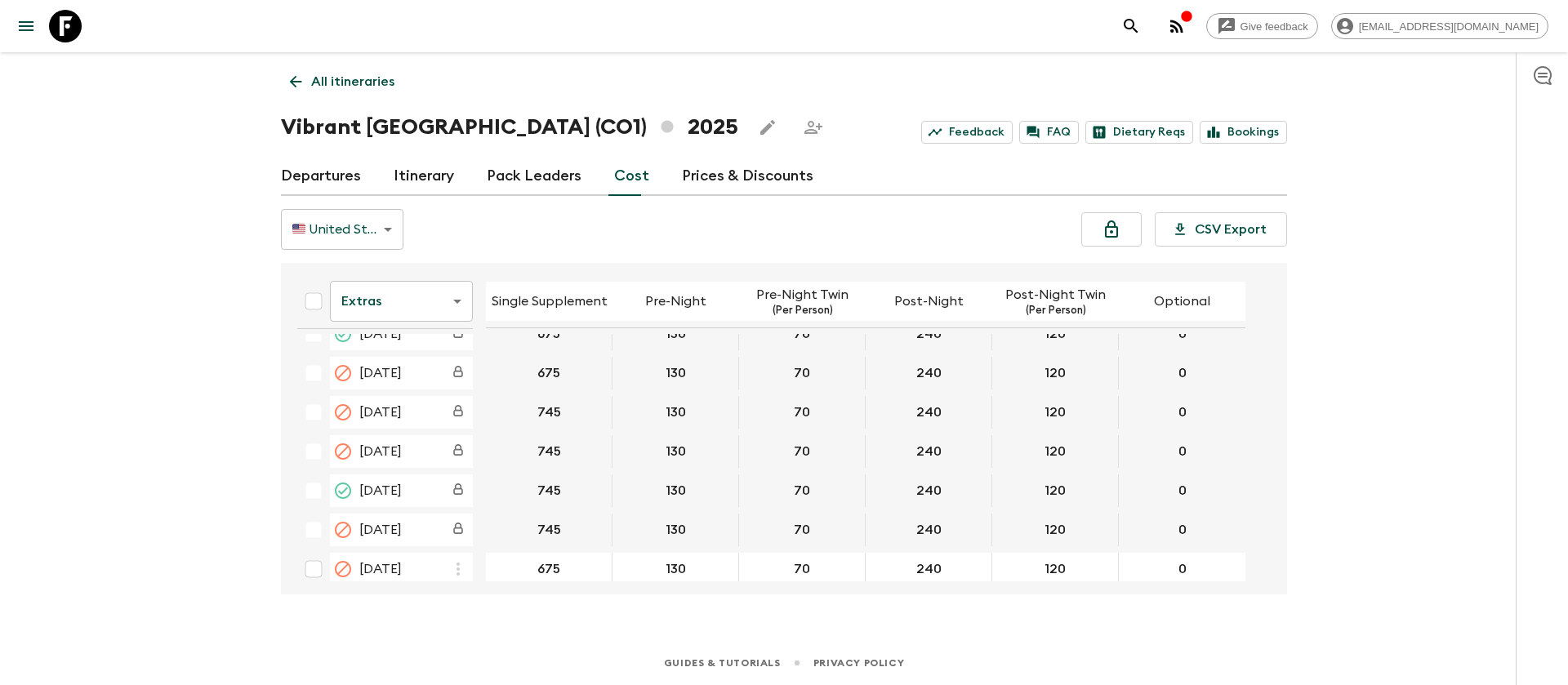
scroll to position [490, 0]
click at [156, 352] on div "Give feedback [EMAIL_ADDRESS][DOMAIN_NAME] All itineraries Vibrant [GEOGRAPHIC_…" at bounding box center [784, 342] width 1568 height 685
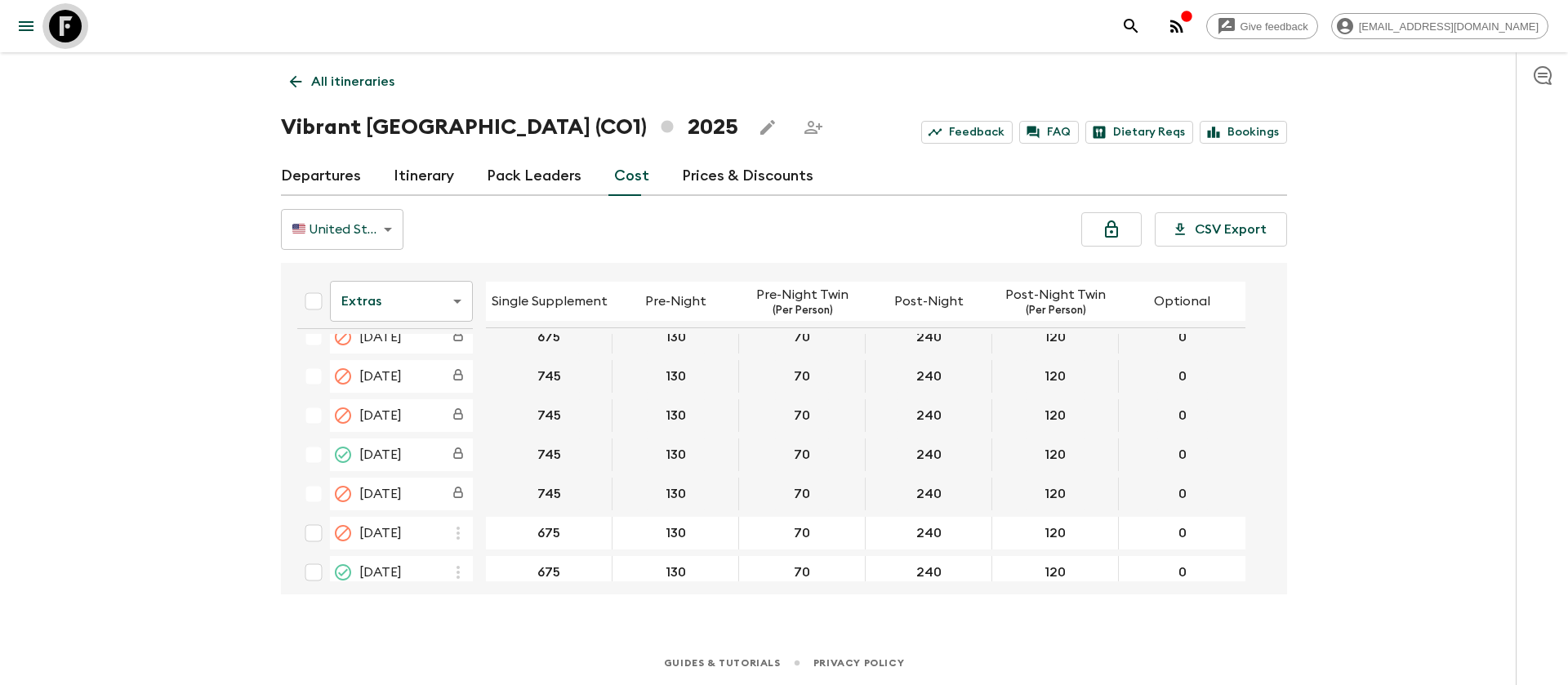
click at [78, 16] on icon at bounding box center [65, 25] width 32 height 32
